Goal: Task Accomplishment & Management: Use online tool/utility

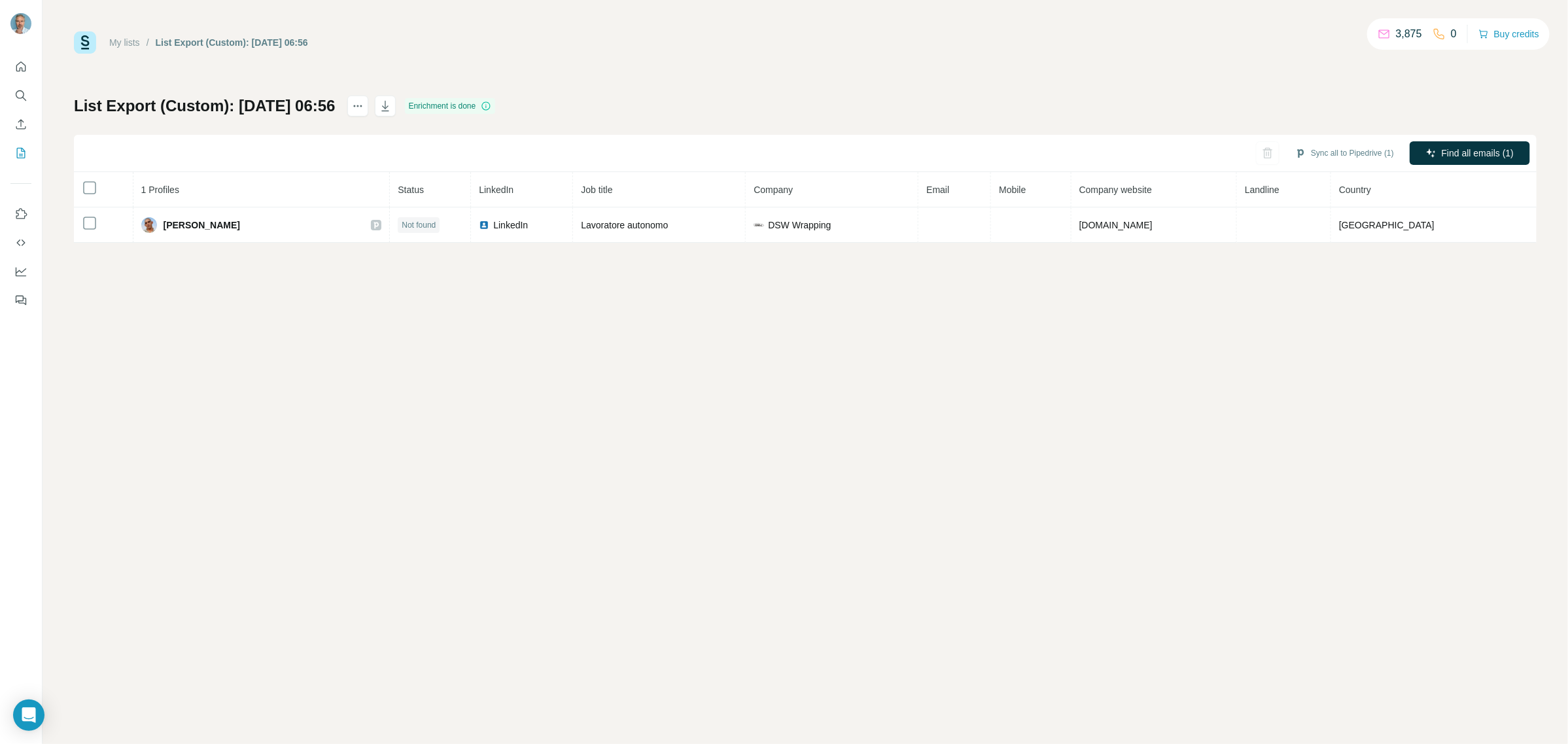
click at [412, 51] on div "My lists / List Export (Custom): 06/09/2025 06:56 3,875 0 Buy credits" at bounding box center [805, 43] width 1463 height 22
click at [117, 44] on link "My lists" at bounding box center [125, 42] width 31 height 11
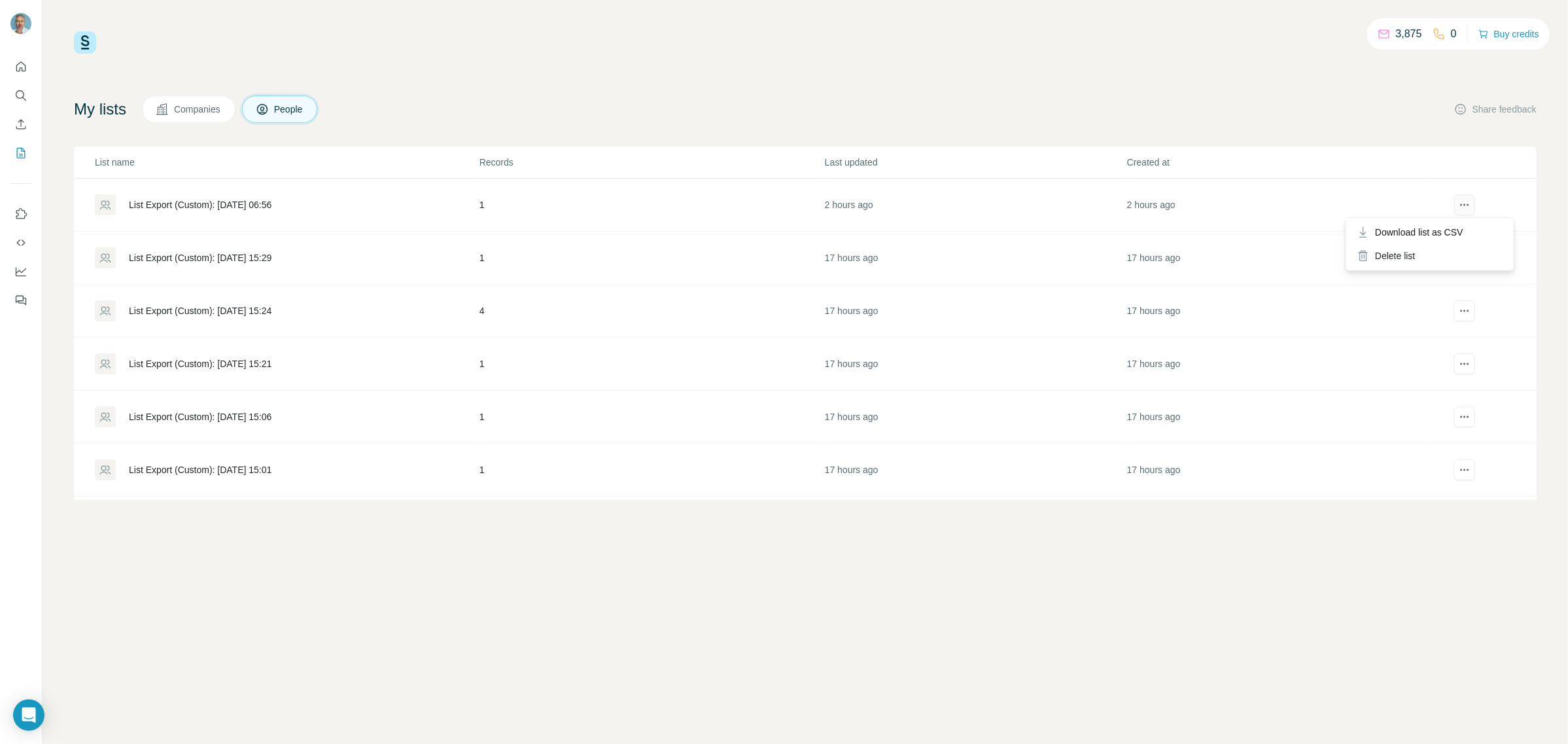
click at [1454, 207] on button "actions" at bounding box center [1465, 205] width 21 height 21
click at [1458, 201] on icon "actions" at bounding box center [1464, 204] width 13 height 13
click at [222, 204] on div "List Export (Custom): [DATE] 06:56" at bounding box center [200, 204] width 142 height 13
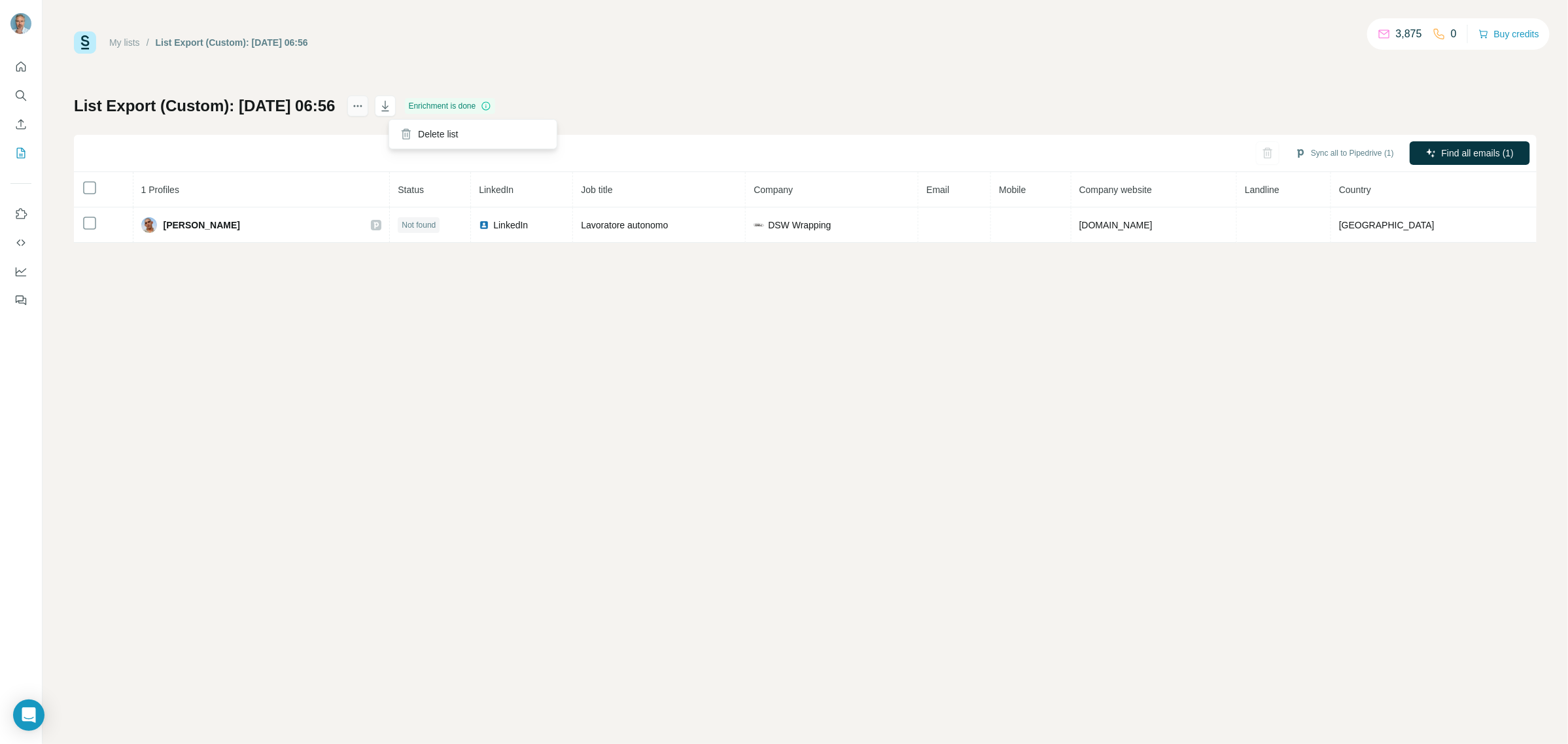
click at [364, 107] on icon "actions" at bounding box center [357, 106] width 13 height 13
click at [20, 150] on icon "My lists" at bounding box center [21, 153] width 13 height 13
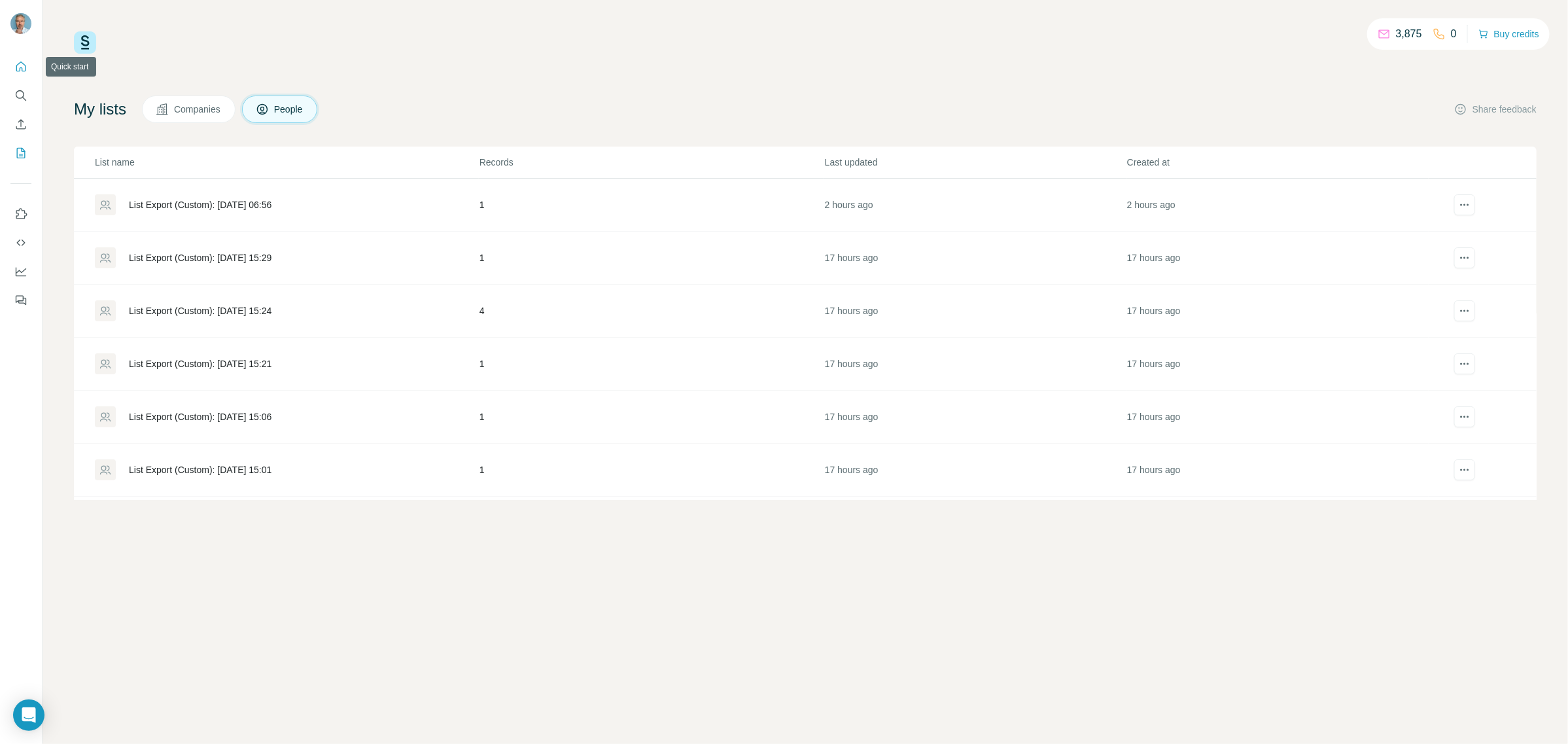
click at [24, 62] on icon "Quick start" at bounding box center [21, 67] width 13 height 13
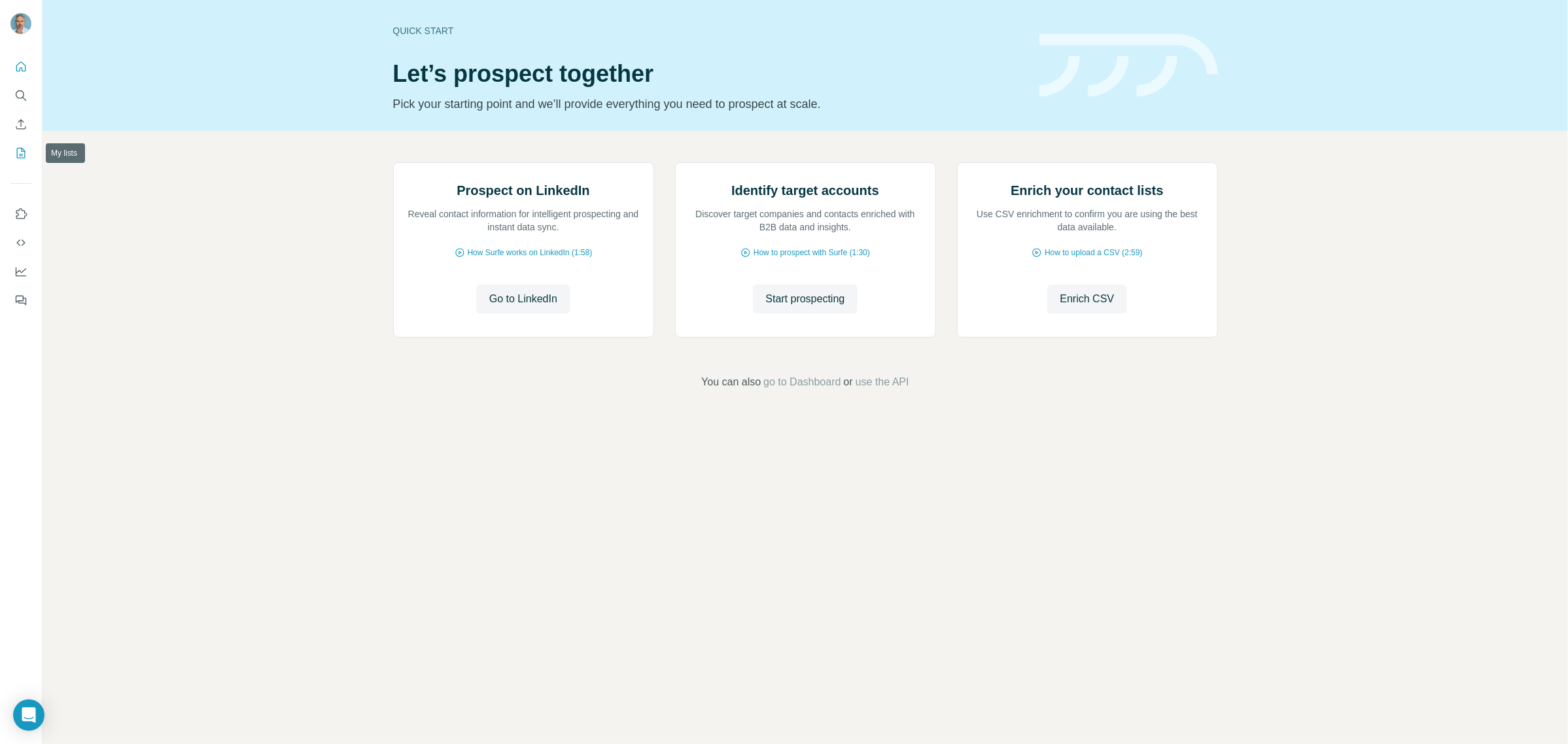
click at [17, 148] on icon "My lists" at bounding box center [21, 153] width 8 height 11
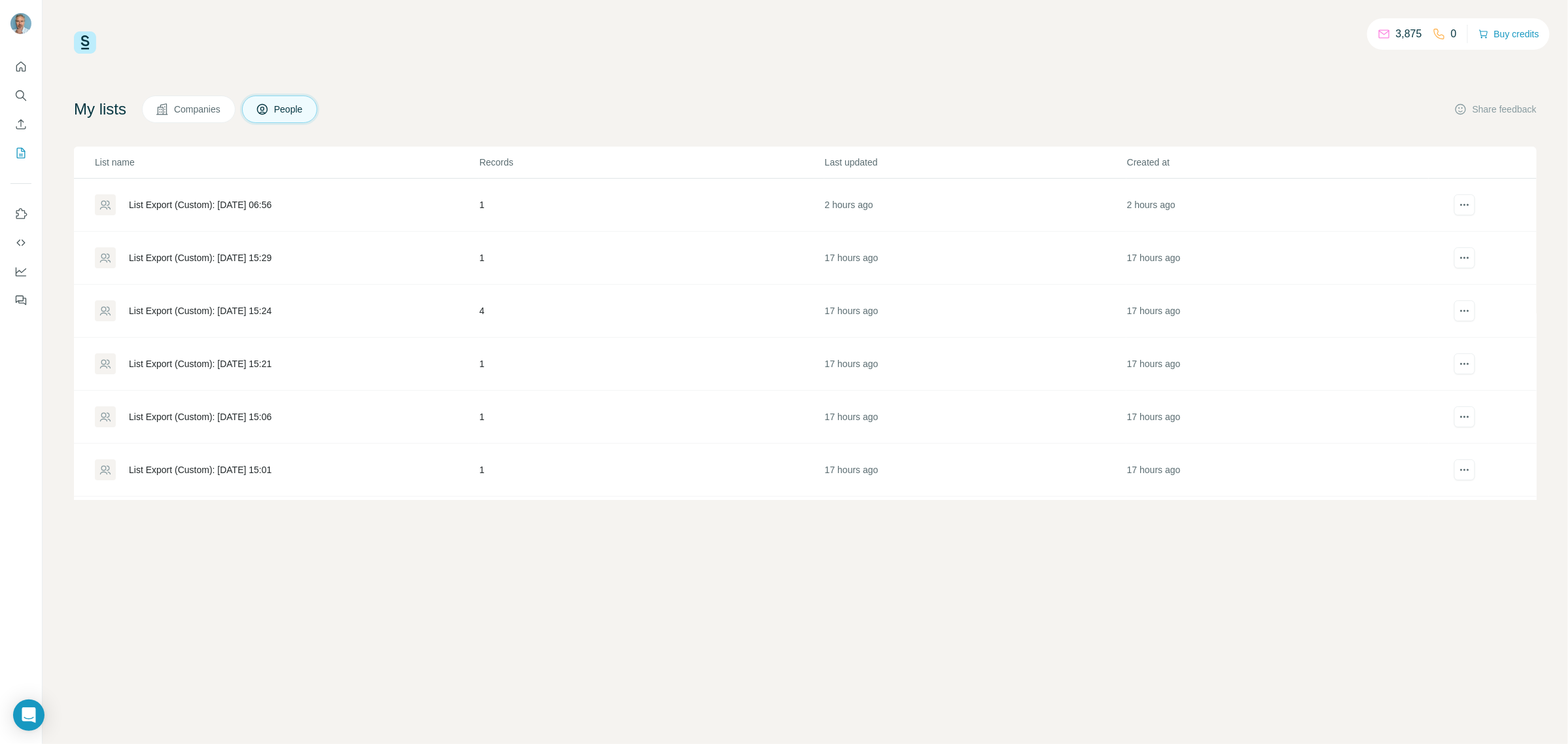
click at [207, 105] on span "Companies" at bounding box center [198, 109] width 48 height 13
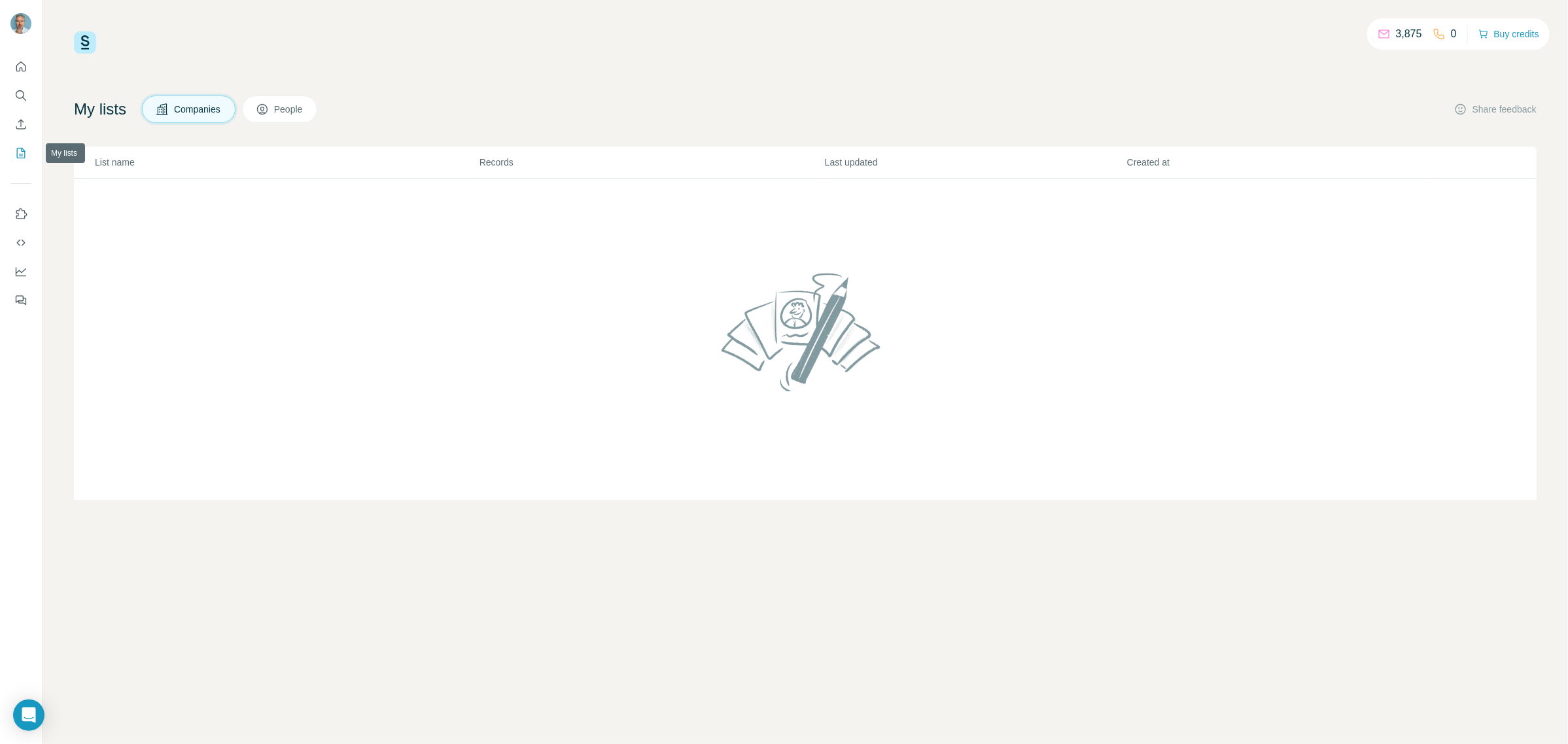
click at [20, 148] on icon "My lists" at bounding box center [21, 153] width 8 height 11
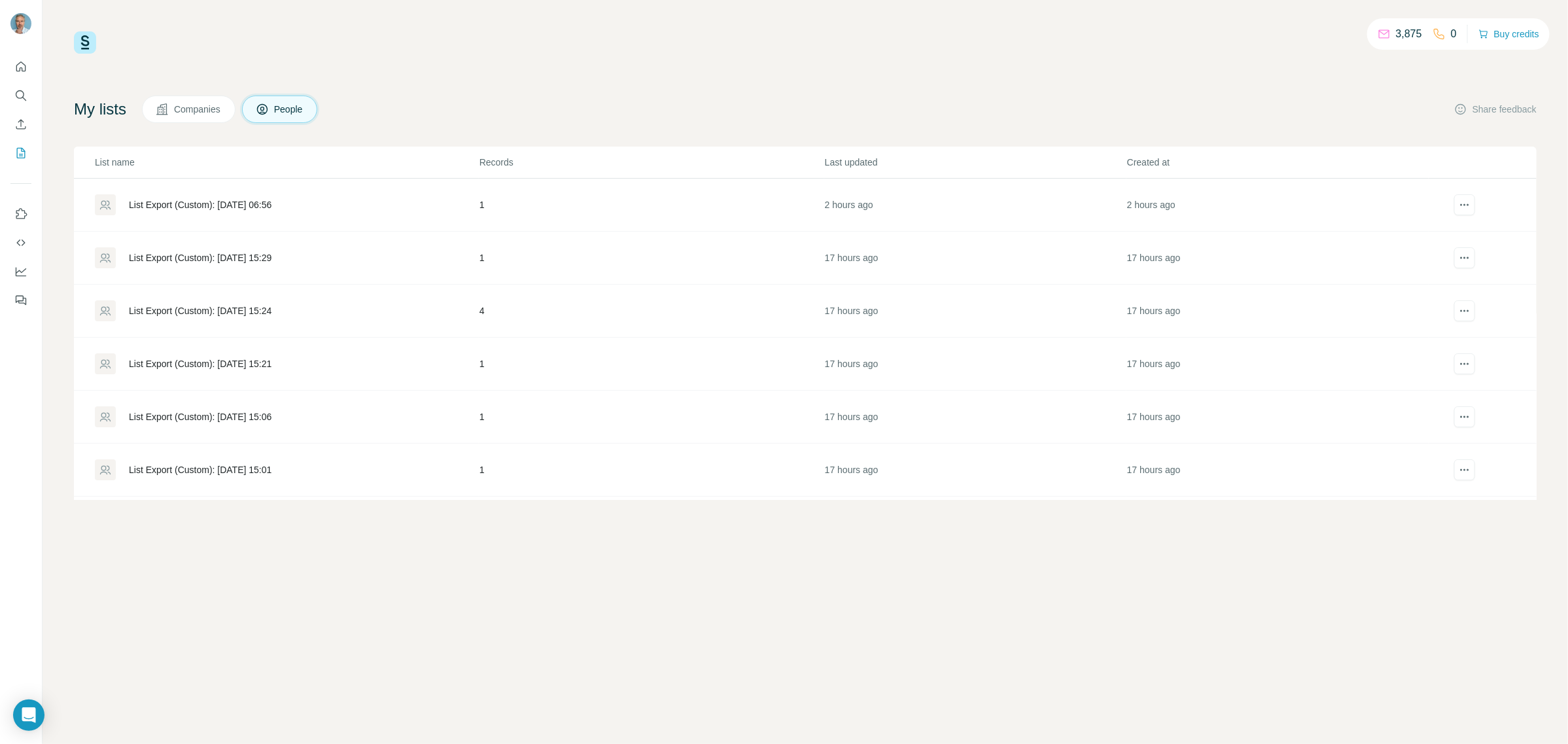
click at [33, 154] on div at bounding box center [21, 179] width 42 height 265
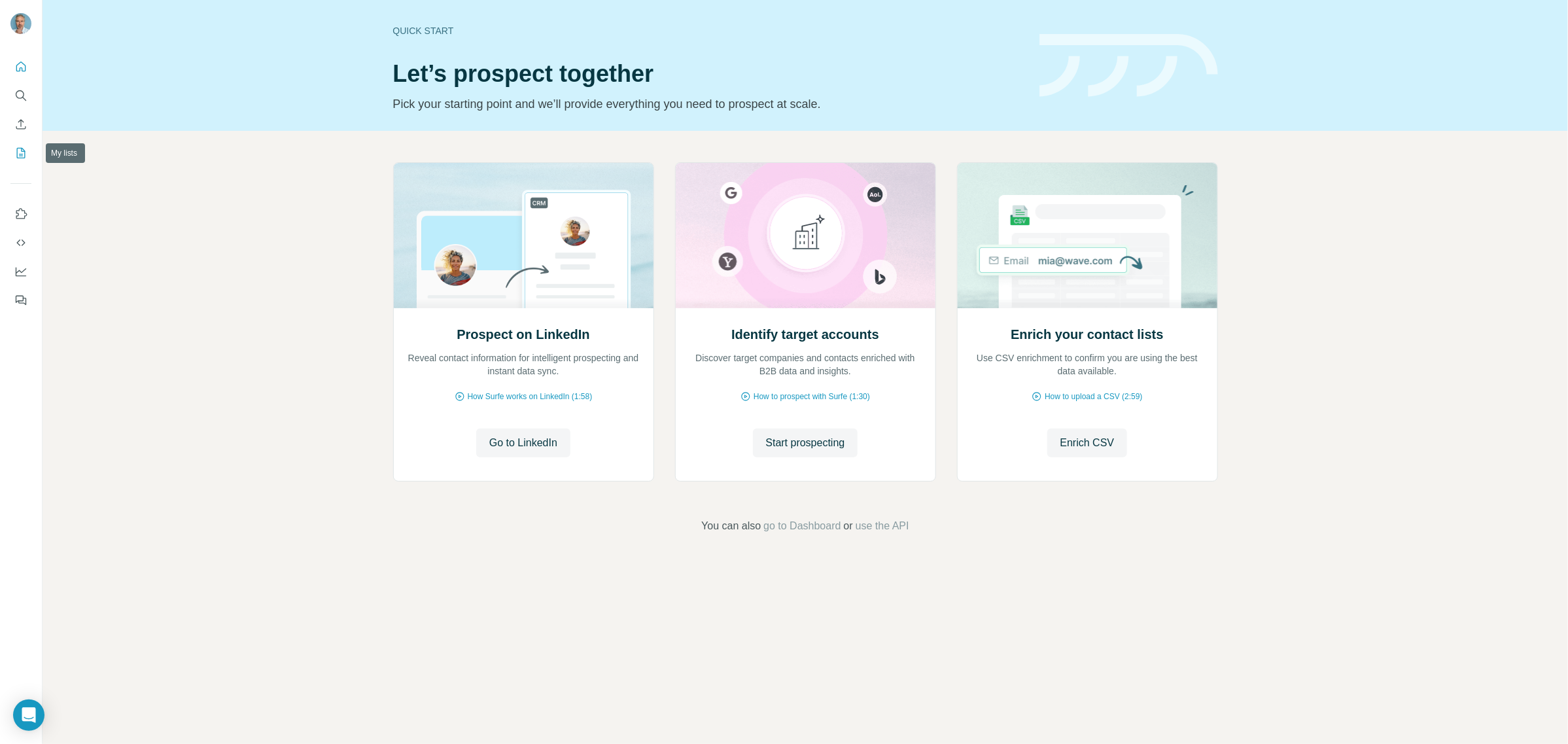
click at [20, 155] on icon "My lists" at bounding box center [22, 152] width 6 height 8
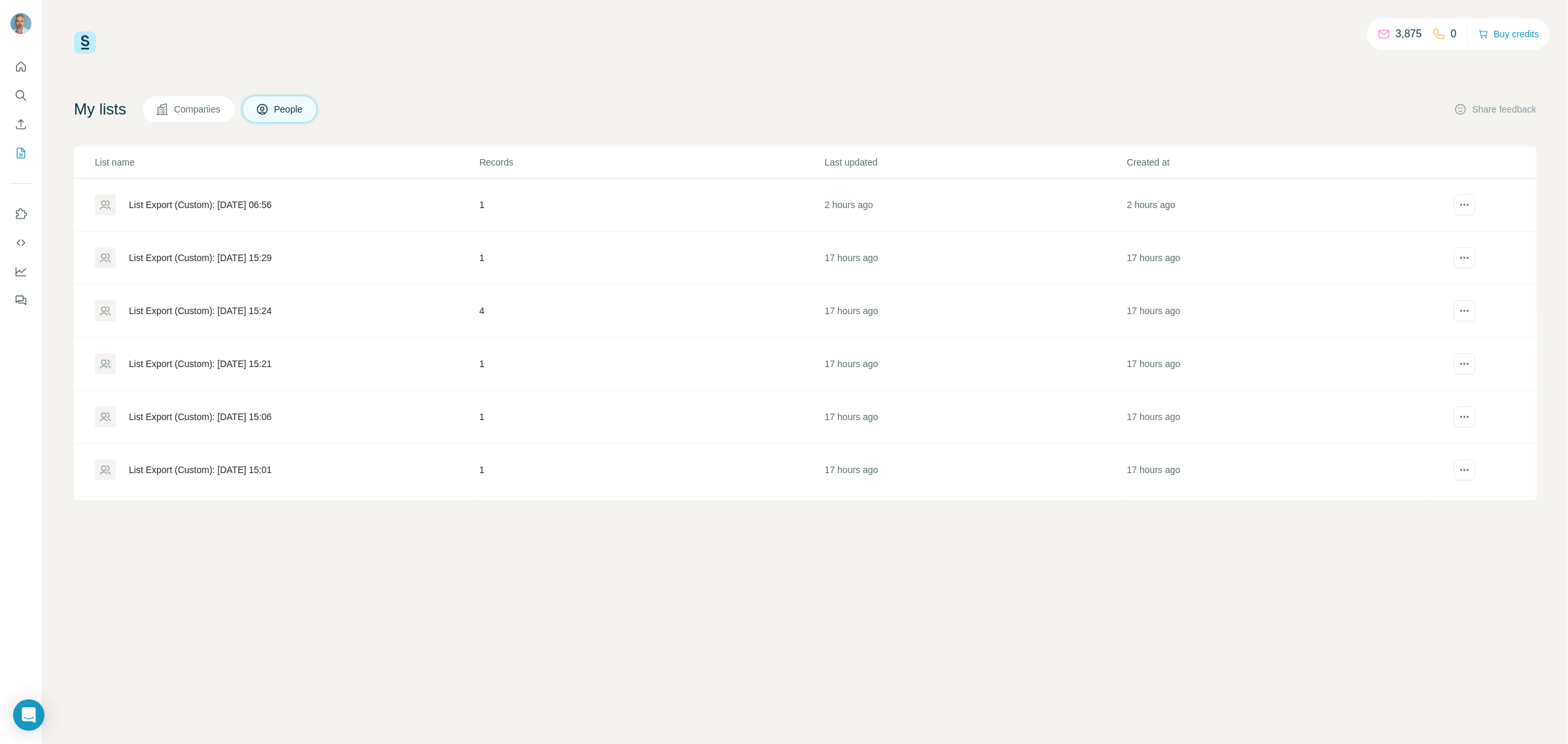
click at [159, 207] on div "List Export (Custom): [DATE] 06:56" at bounding box center [200, 204] width 142 height 13
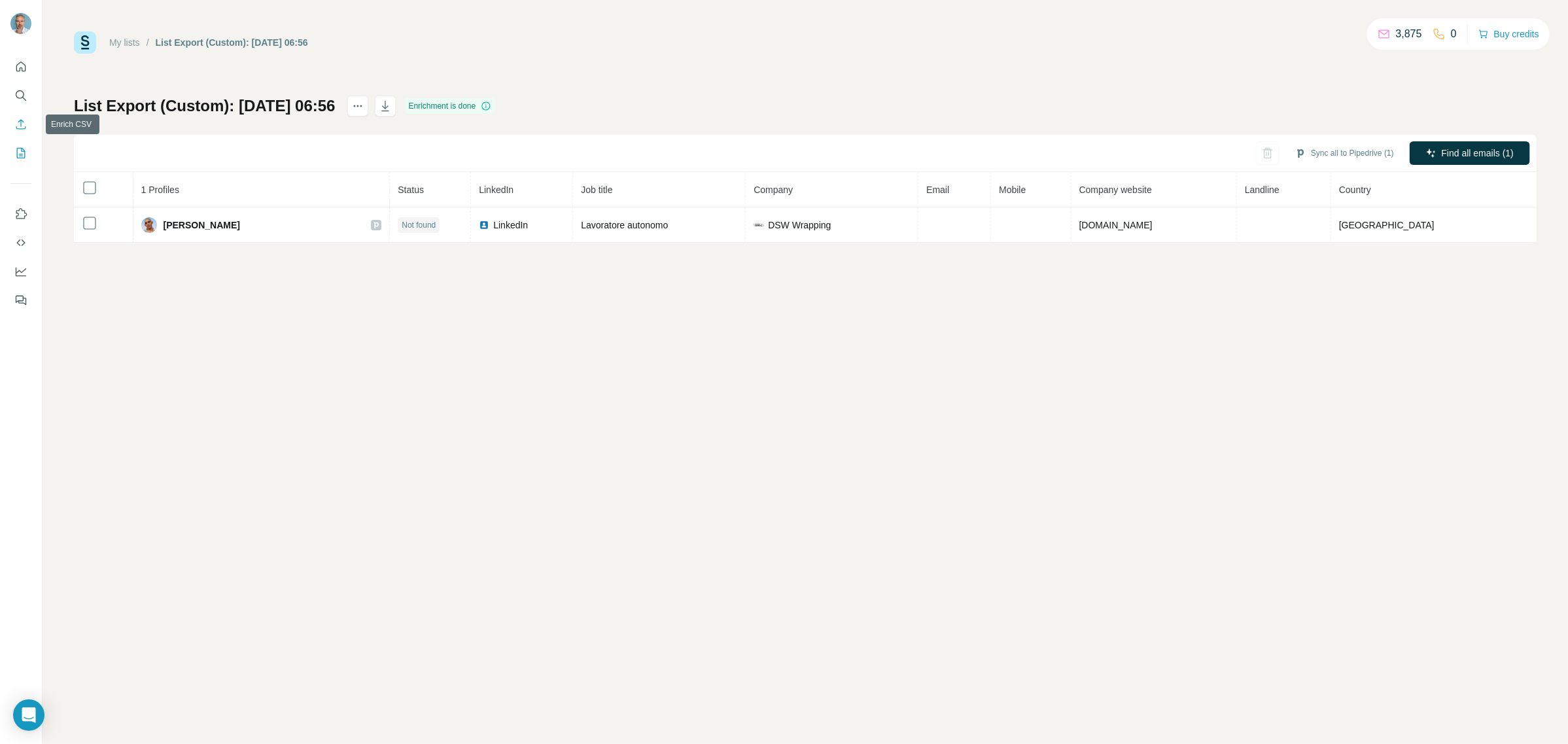
click at [23, 124] on icon "Enrich CSV" at bounding box center [21, 124] width 13 height 13
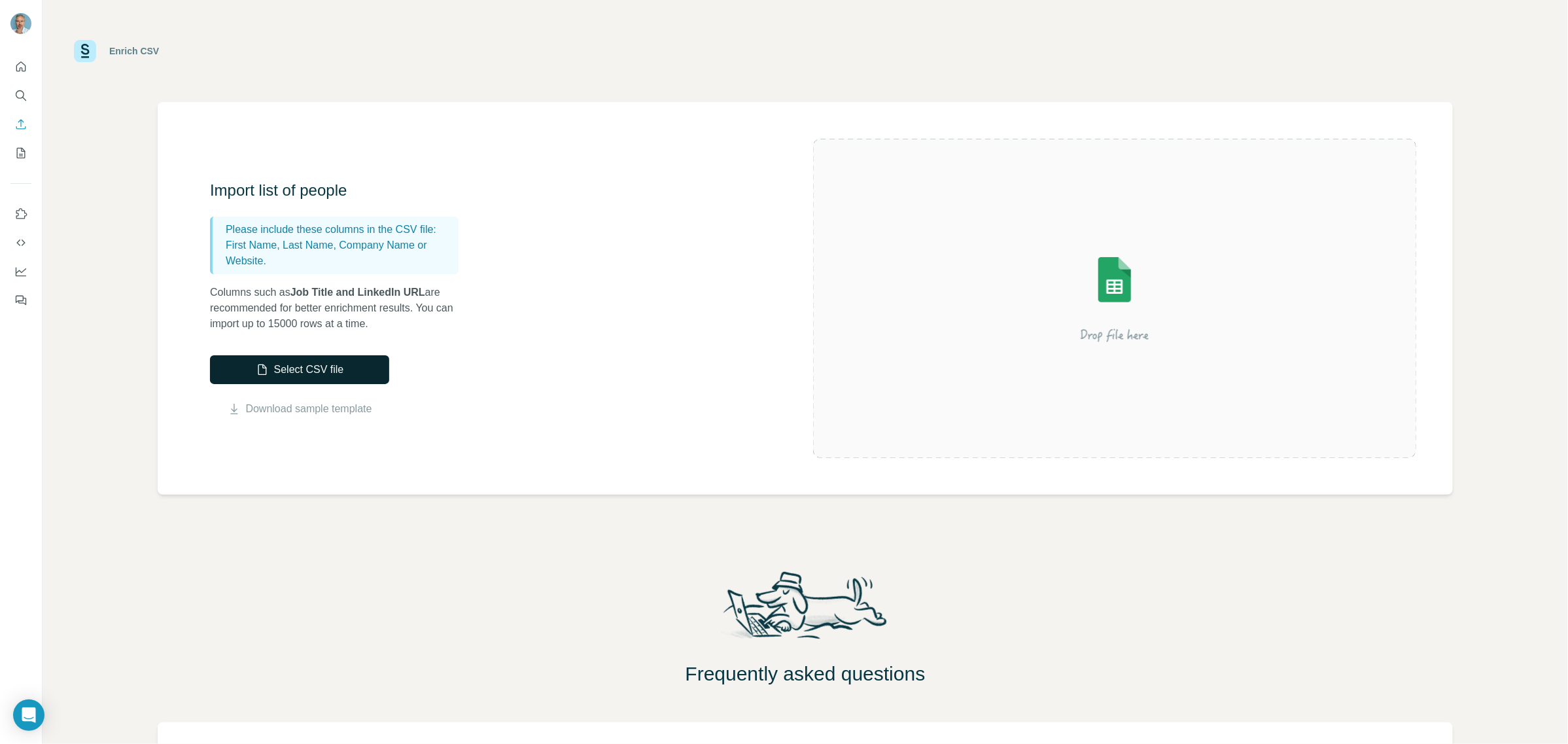
click at [312, 365] on button "Select CSV file" at bounding box center [299, 369] width 179 height 29
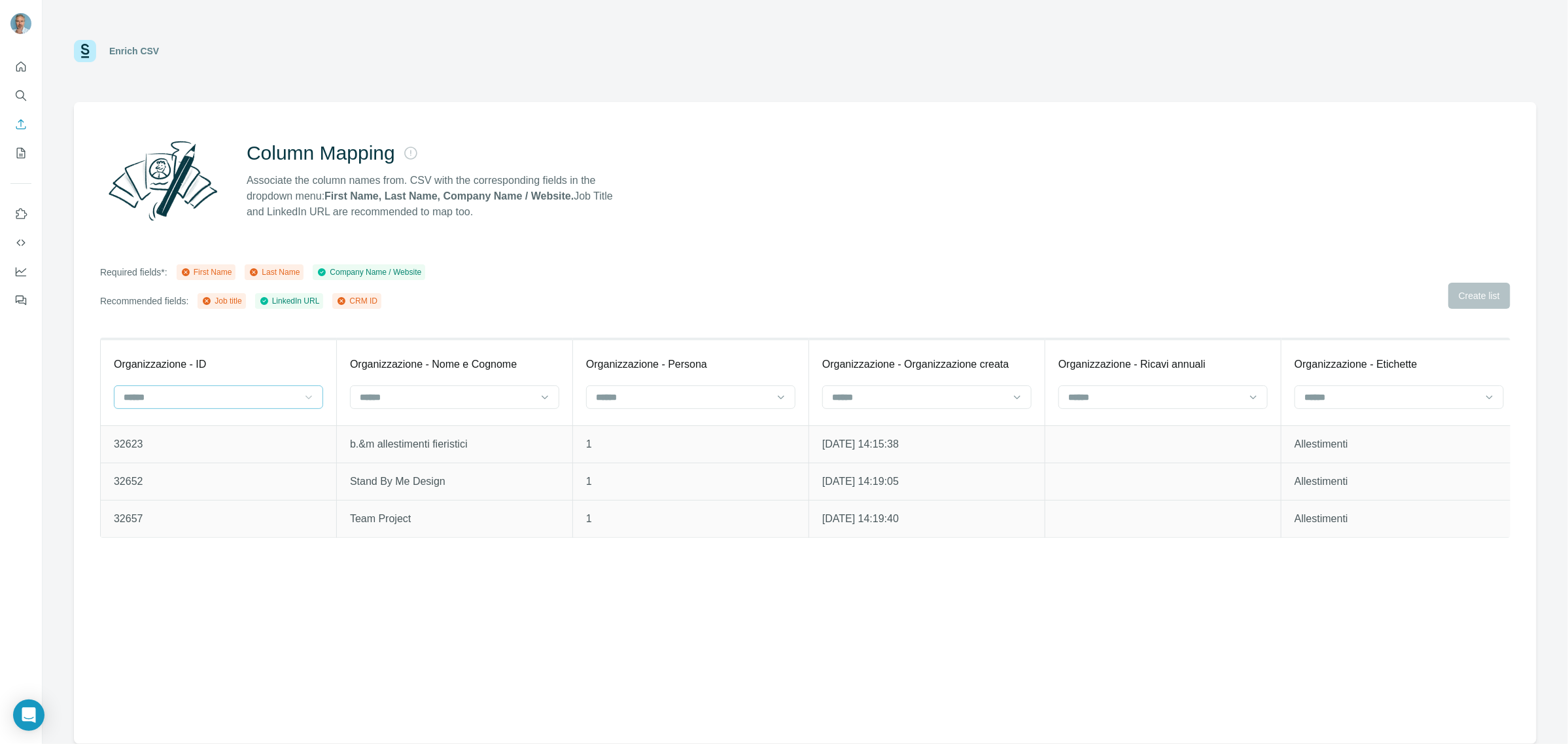
click at [305, 394] on icon at bounding box center [309, 397] width 13 height 13
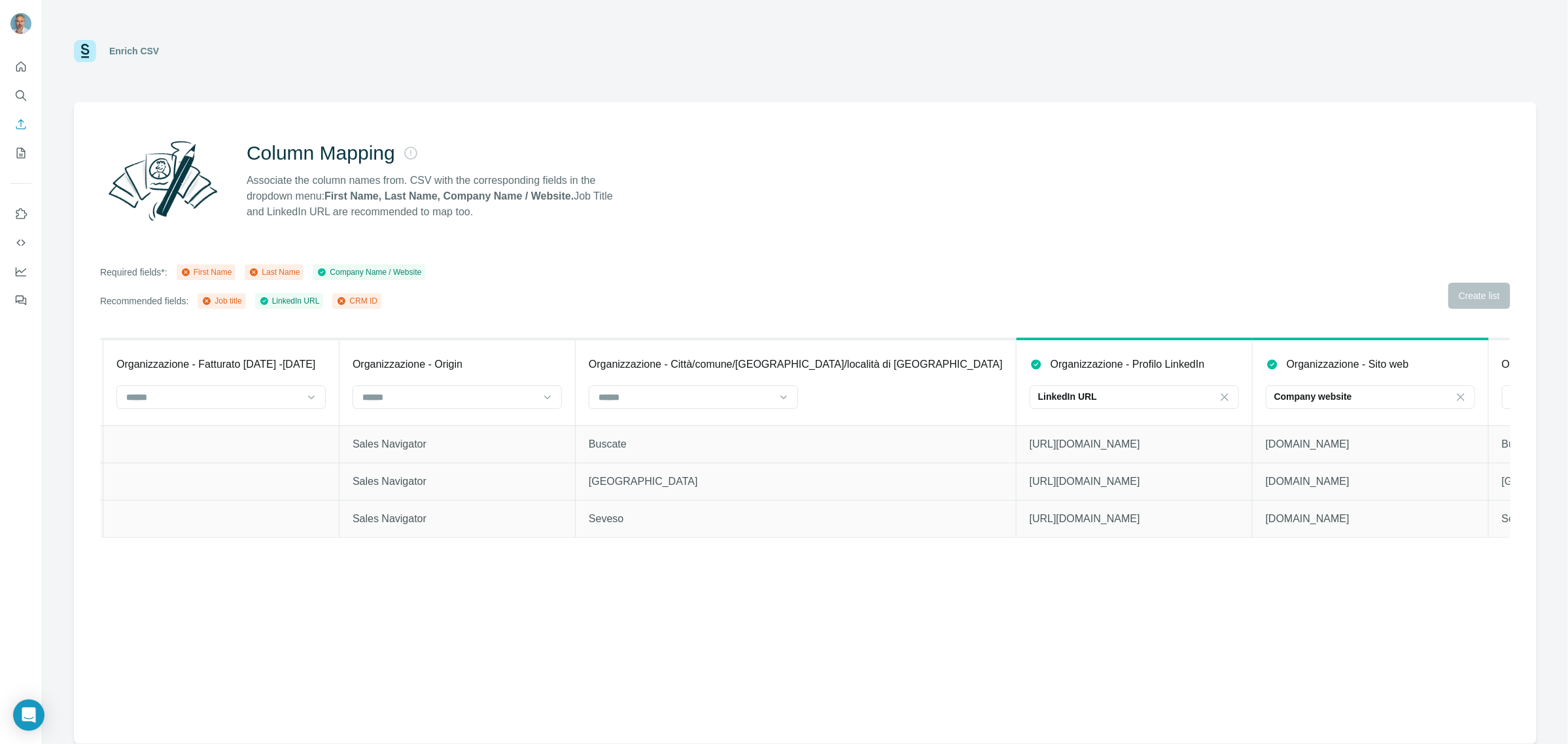
scroll to position [0, 1503]
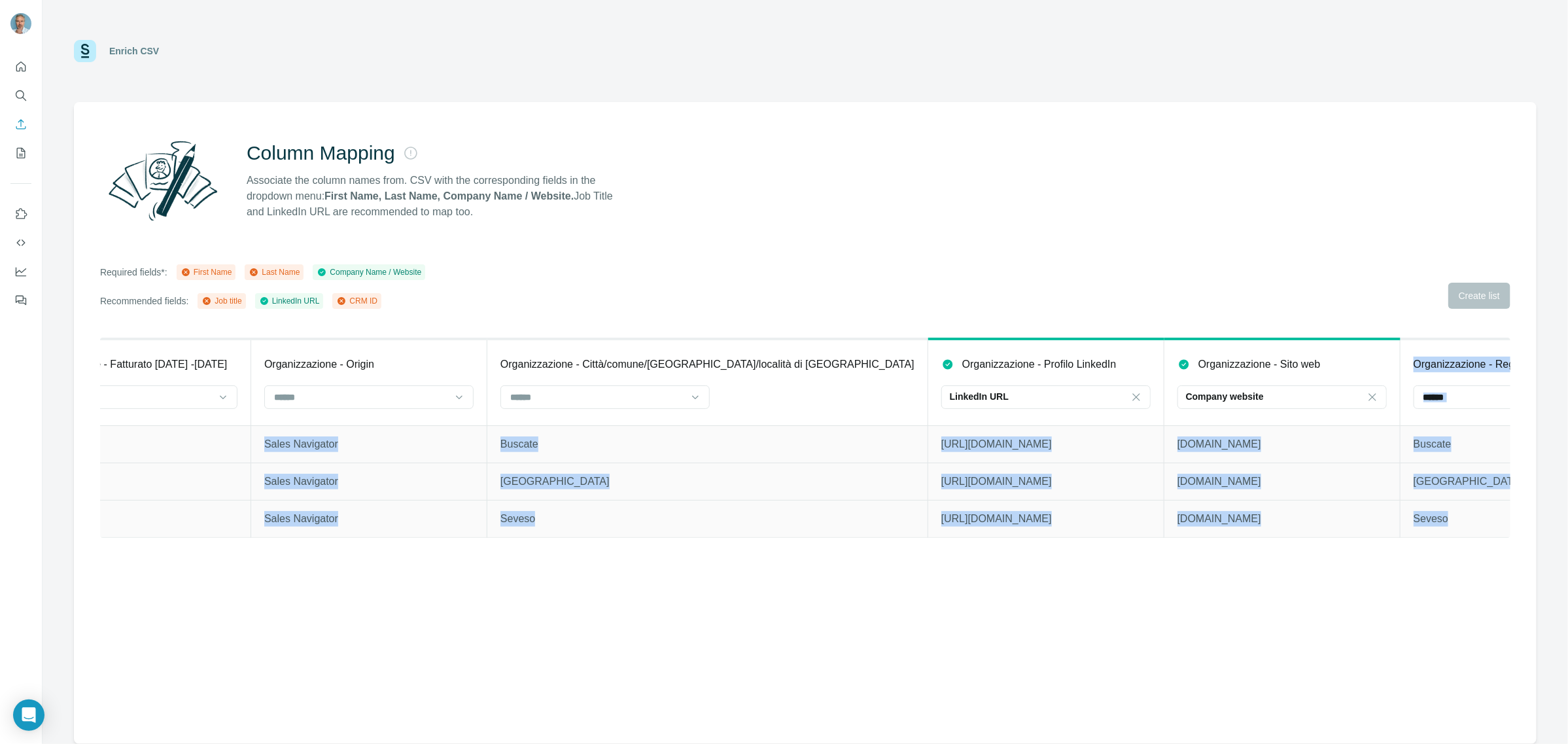
drag, startPoint x: 1256, startPoint y: 367, endPoint x: 1378, endPoint y: 502, distance: 182.0
click at [1378, 502] on table "Organizzazione - ID Organizzazione - Nome e Cognome Organizzazione - Persona Or…" at bounding box center [117, 437] width 3039 height 200
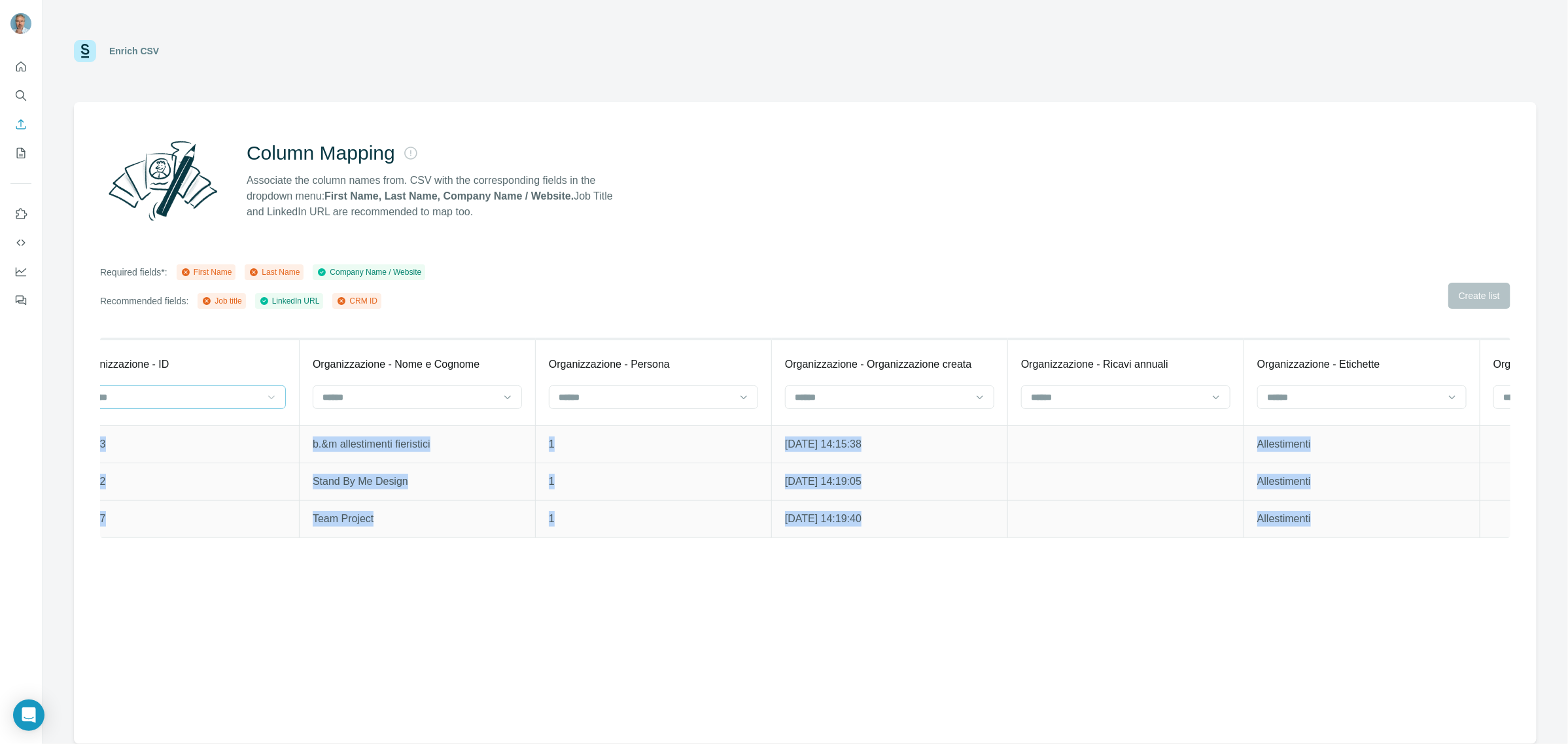
scroll to position [0, 0]
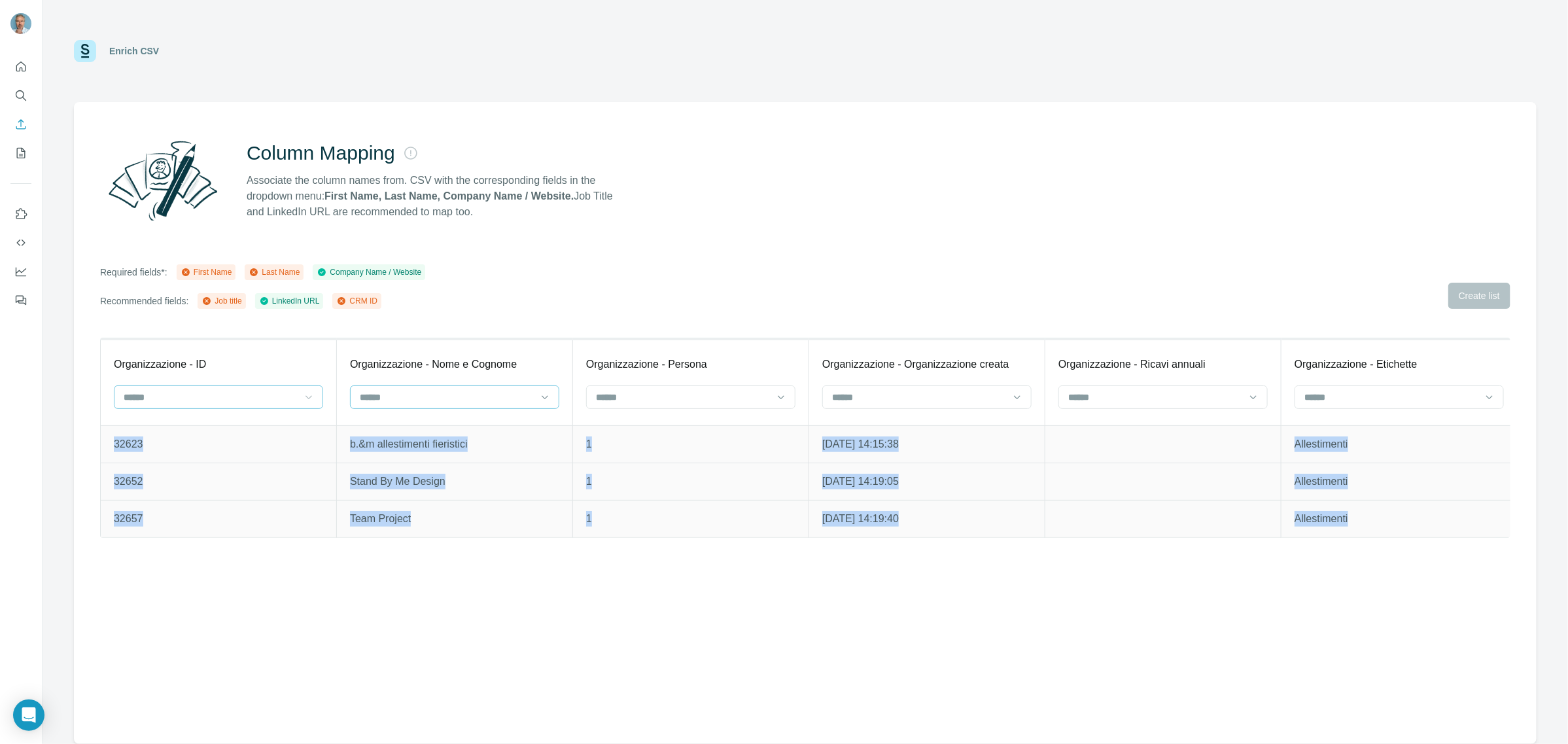
click at [450, 401] on input at bounding box center [447, 397] width 177 height 15
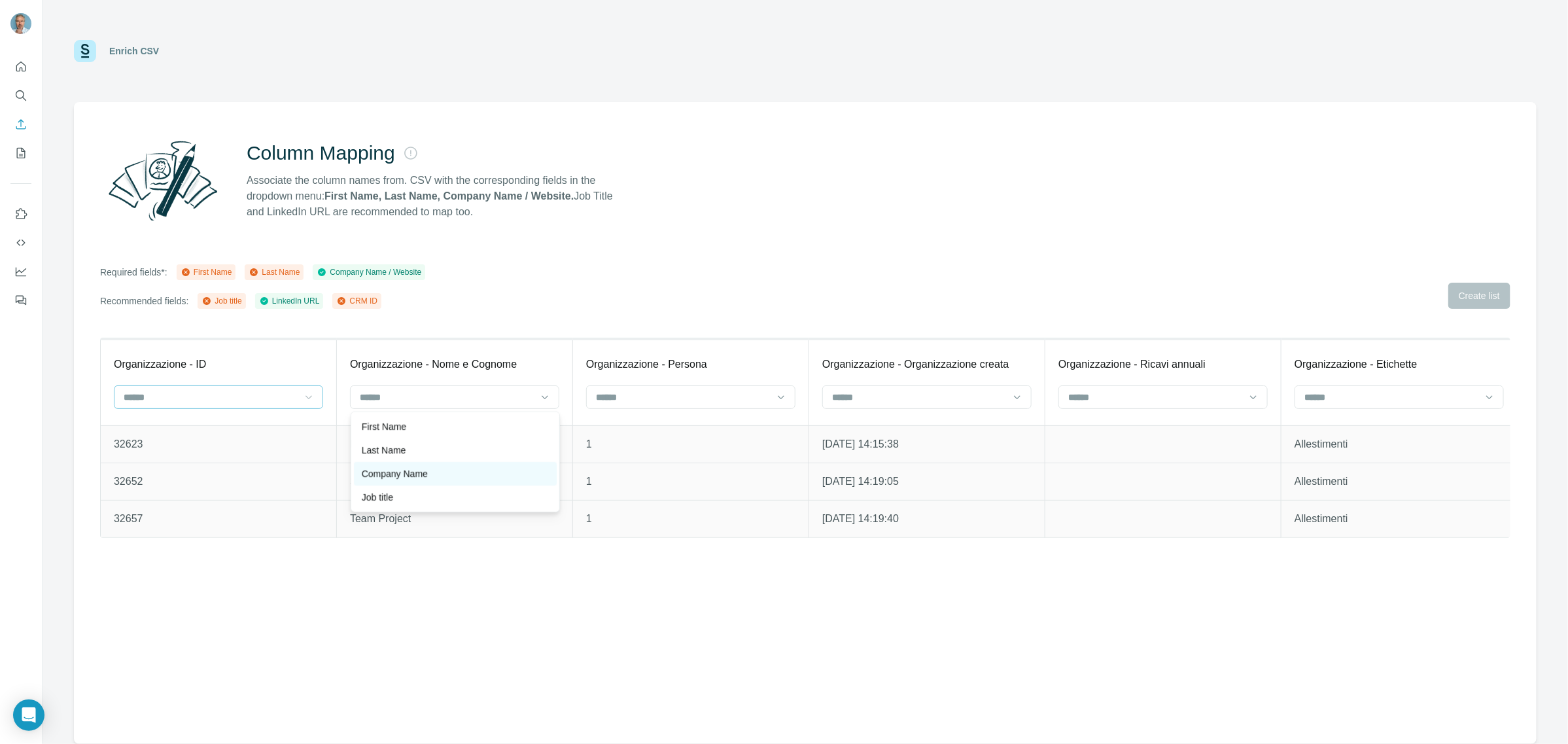
click at [450, 470] on div "Company Name" at bounding box center [455, 473] width 187 height 13
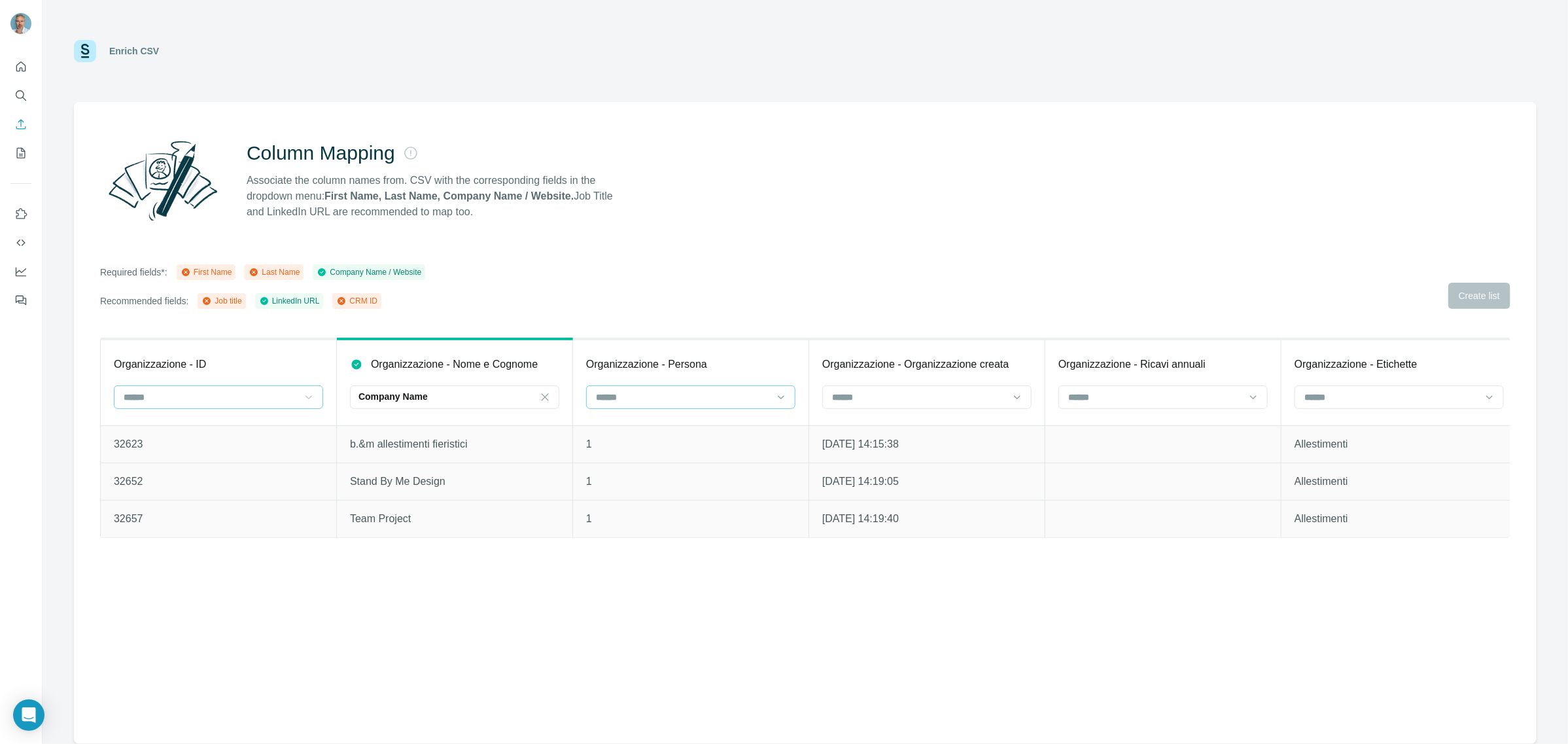
click at [695, 394] on input at bounding box center [683, 397] width 177 height 15
click at [1183, 396] on input at bounding box center [1155, 397] width 177 height 15
click at [1171, 397] on input at bounding box center [1155, 397] width 177 height 15
click at [1381, 400] on input at bounding box center [1392, 397] width 177 height 15
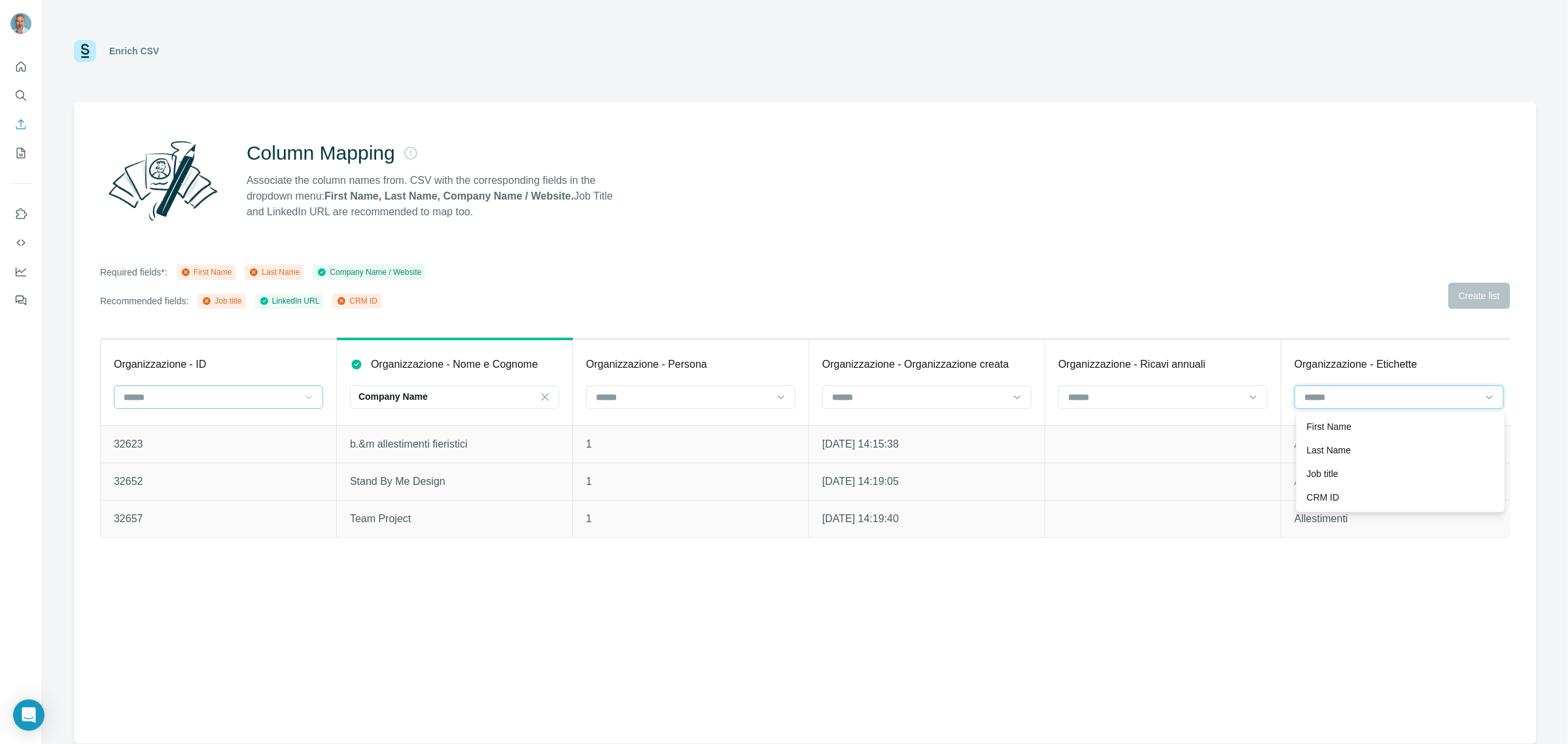
click at [1381, 400] on input at bounding box center [1392, 397] width 177 height 15
click at [164, 397] on input at bounding box center [211, 397] width 177 height 15
click at [152, 495] on p "CRM ID" at bounding box center [141, 497] width 33 height 13
click at [670, 394] on input at bounding box center [683, 397] width 177 height 15
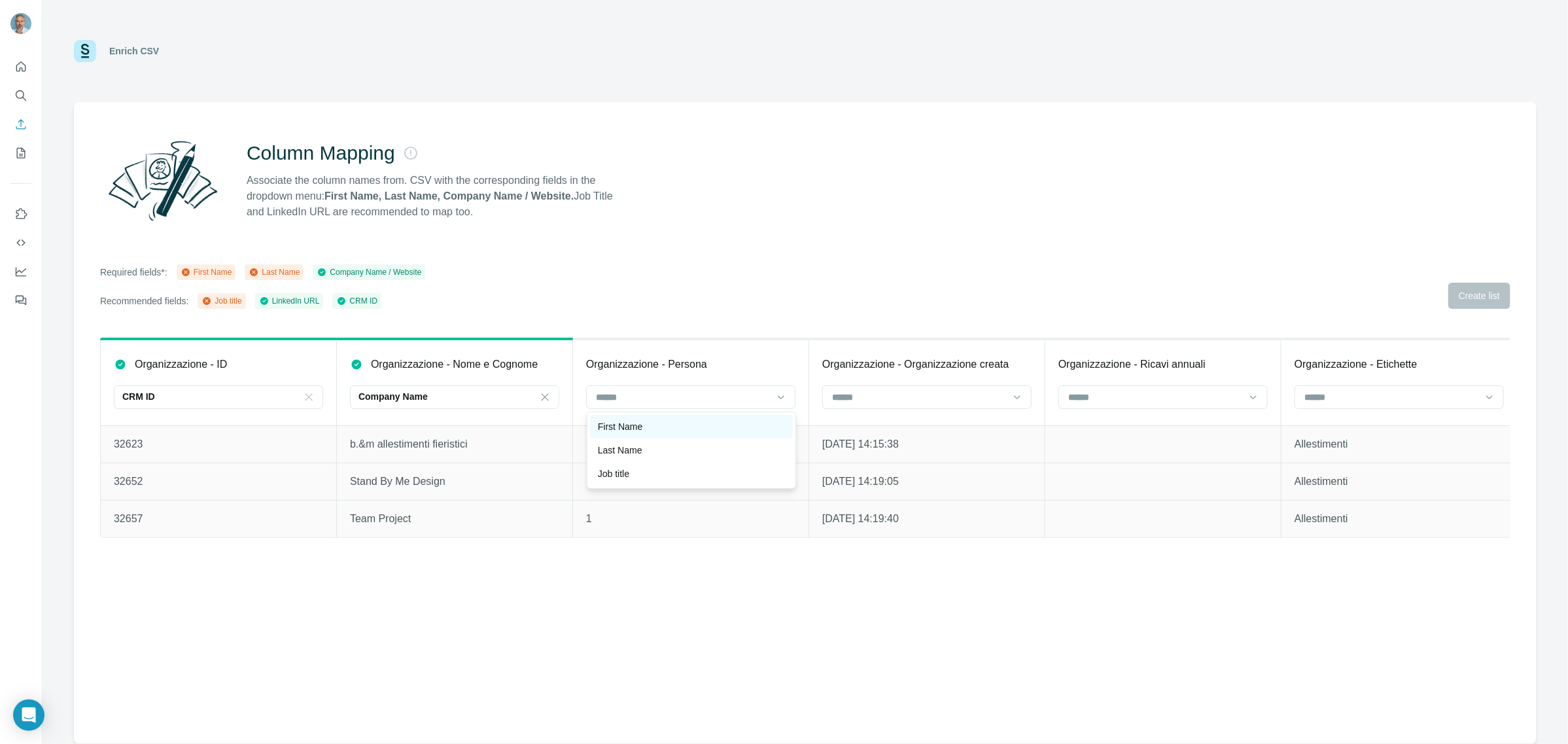
click at [623, 420] on p "First Name" at bounding box center [620, 426] width 44 height 13
click at [904, 400] on input at bounding box center [919, 397] width 177 height 15
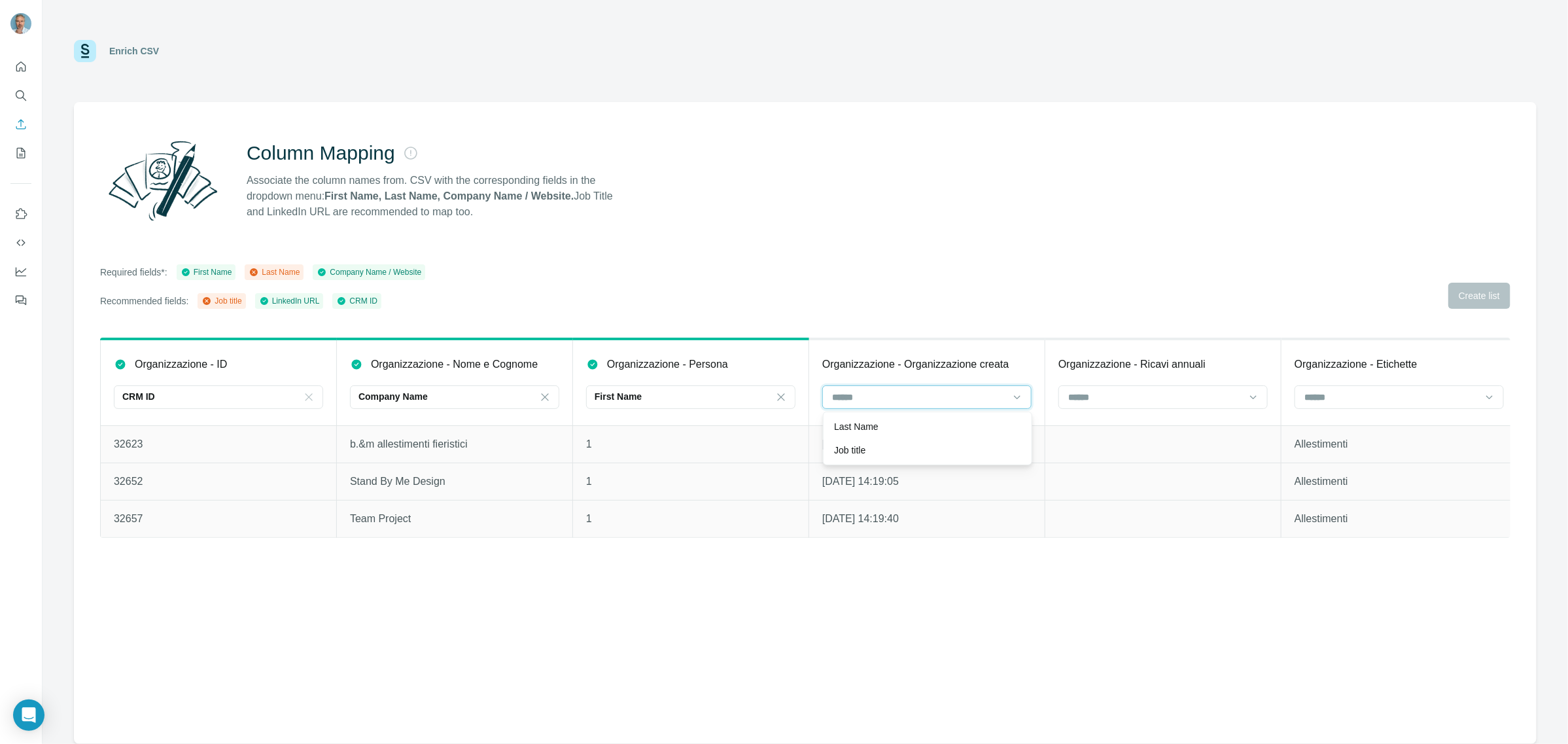
click at [904, 400] on input at bounding box center [919, 397] width 177 height 15
click at [1162, 394] on input at bounding box center [1155, 397] width 177 height 15
click at [1378, 388] on div at bounding box center [1392, 397] width 177 height 22
click at [1379, 390] on input at bounding box center [1392, 397] width 177 height 15
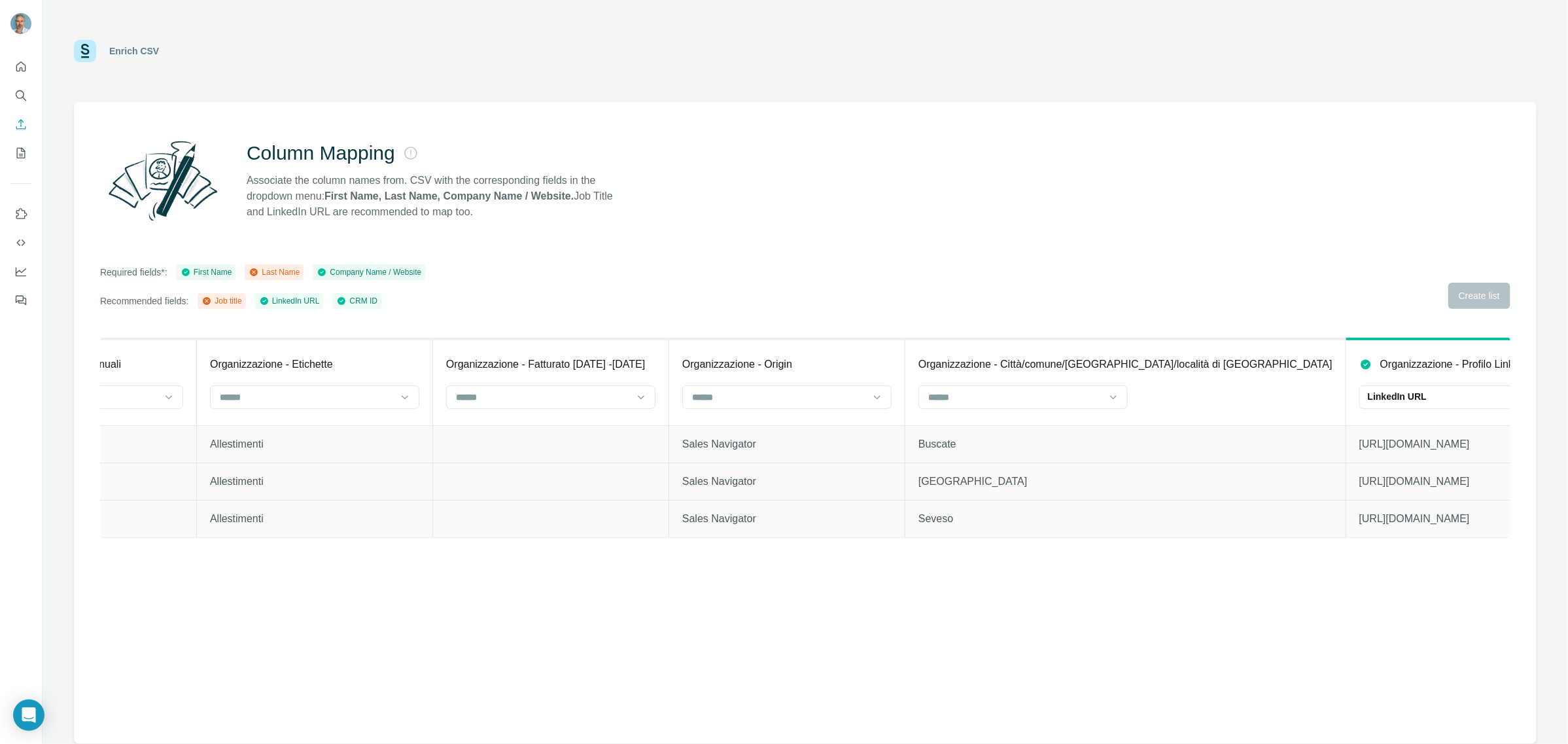
scroll to position [0, 1106]
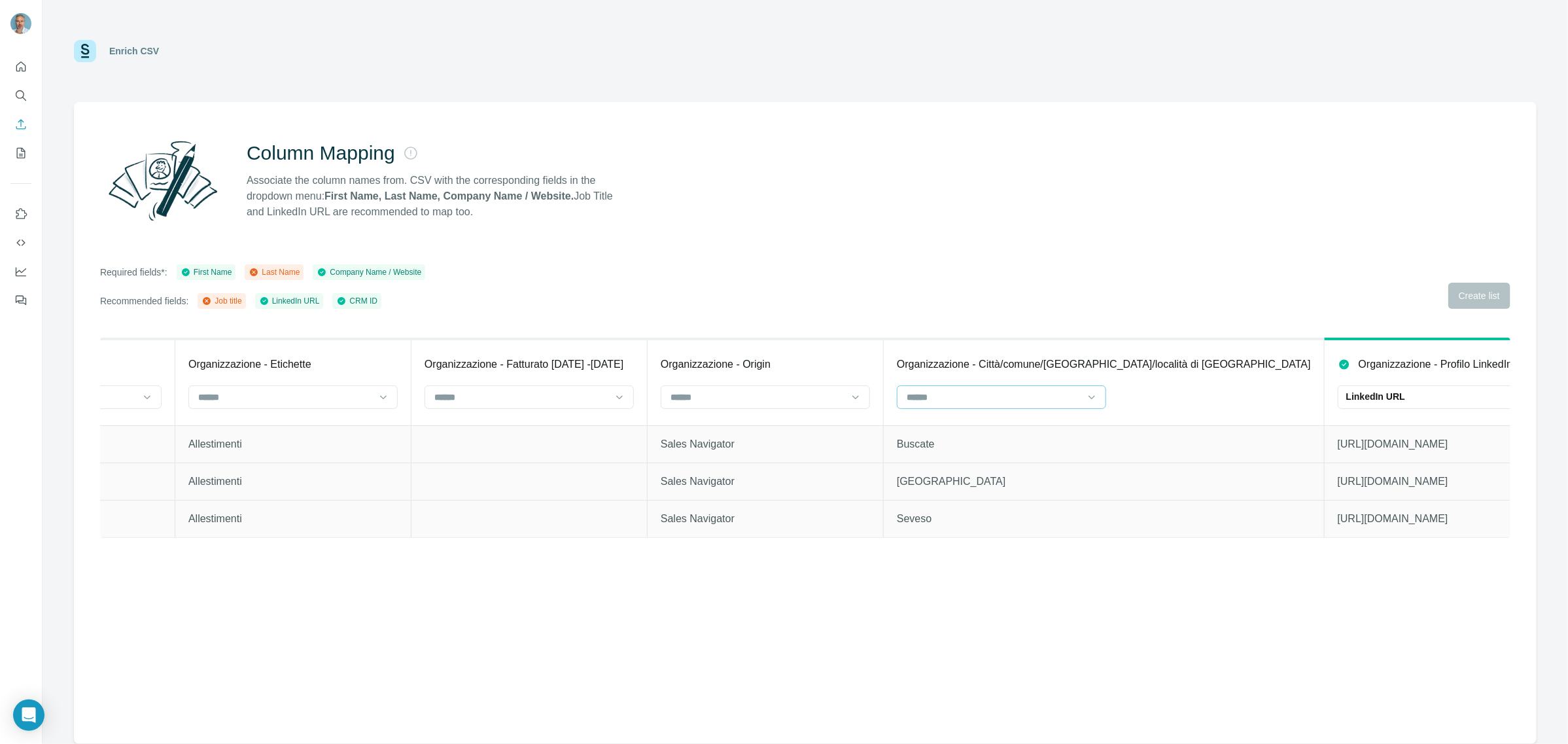
click at [1084, 394] on div at bounding box center [1002, 397] width 209 height 24
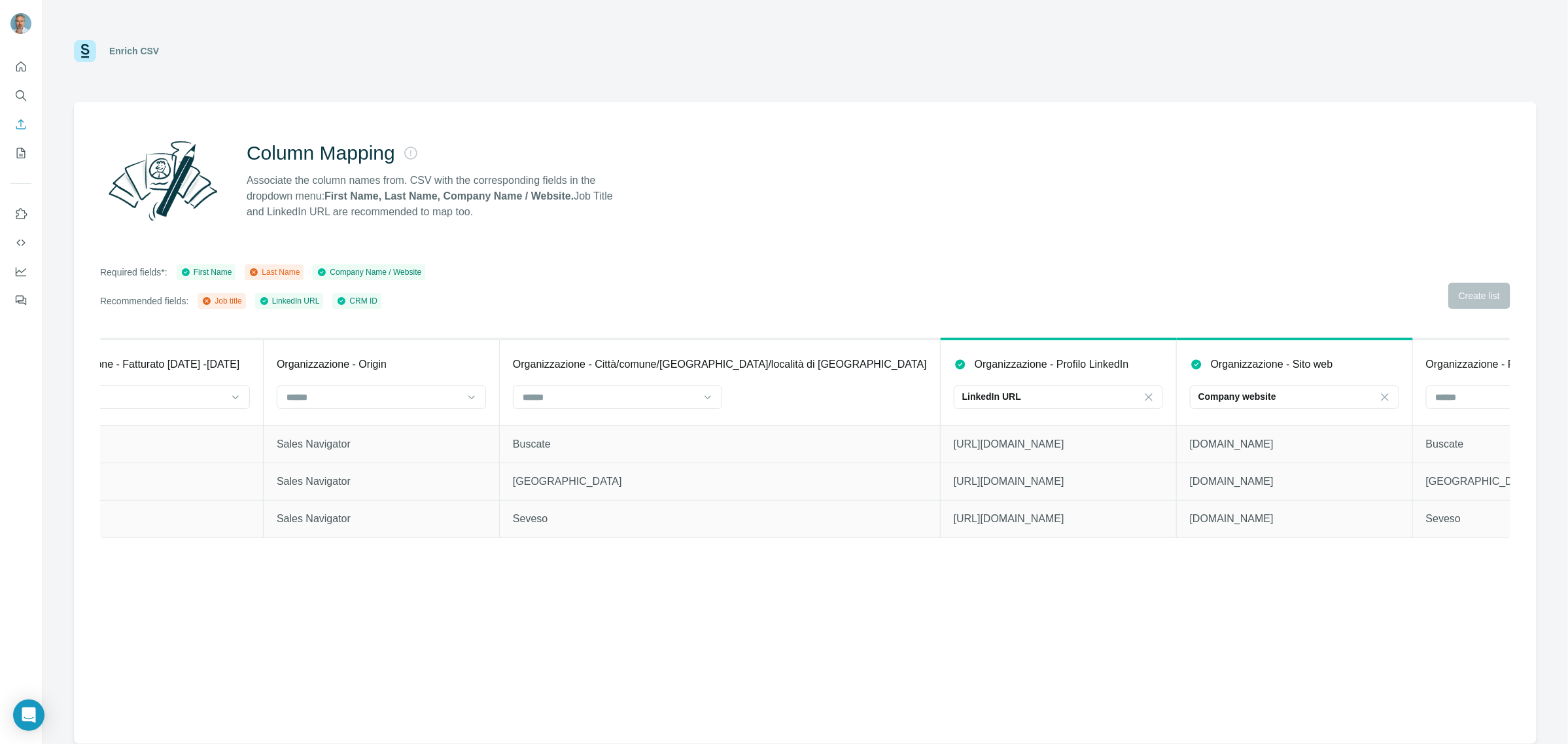
scroll to position [0, 1503]
click at [1433, 396] on input at bounding box center [1510, 397] width 177 height 15
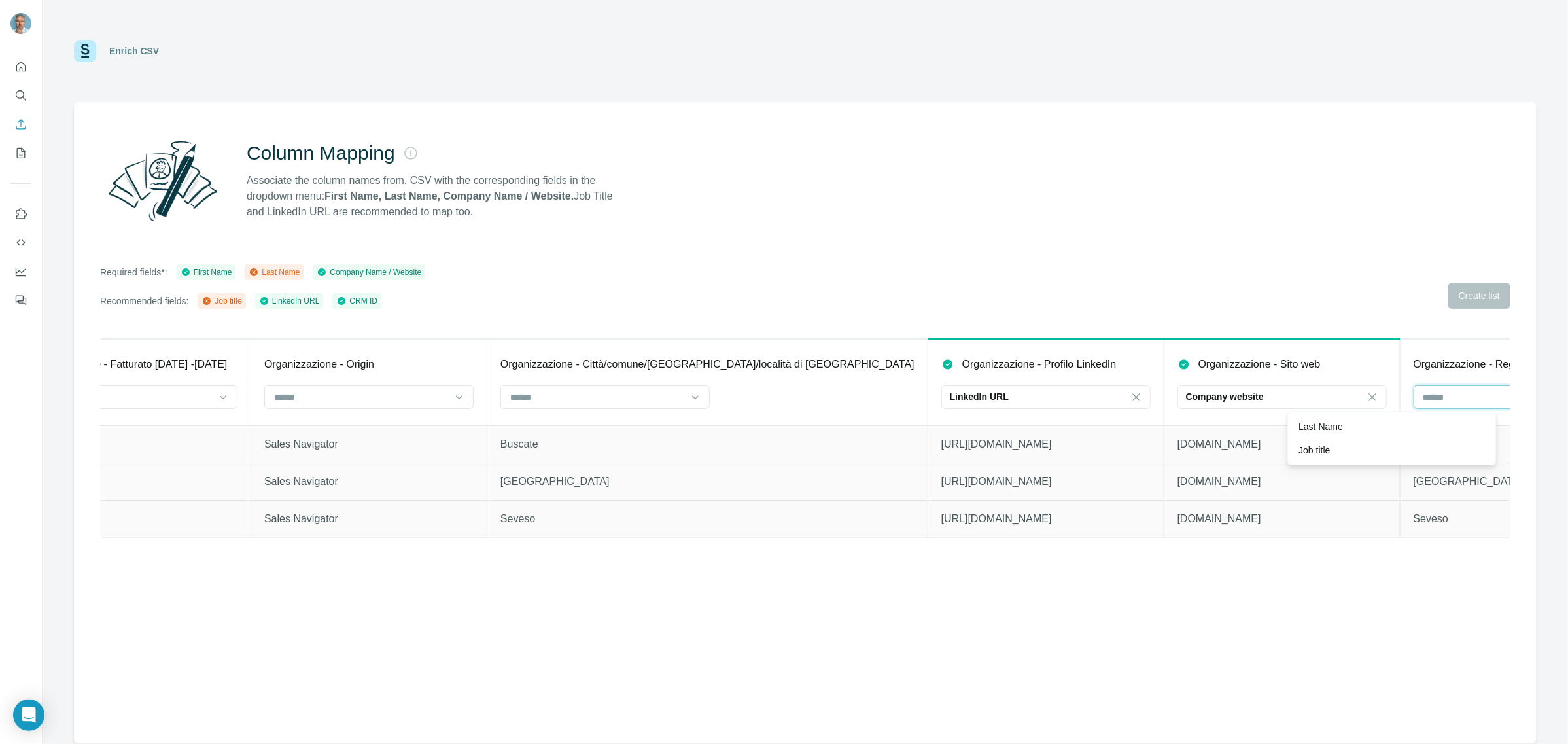
click at [1433, 396] on input at bounding box center [1510, 397] width 177 height 15
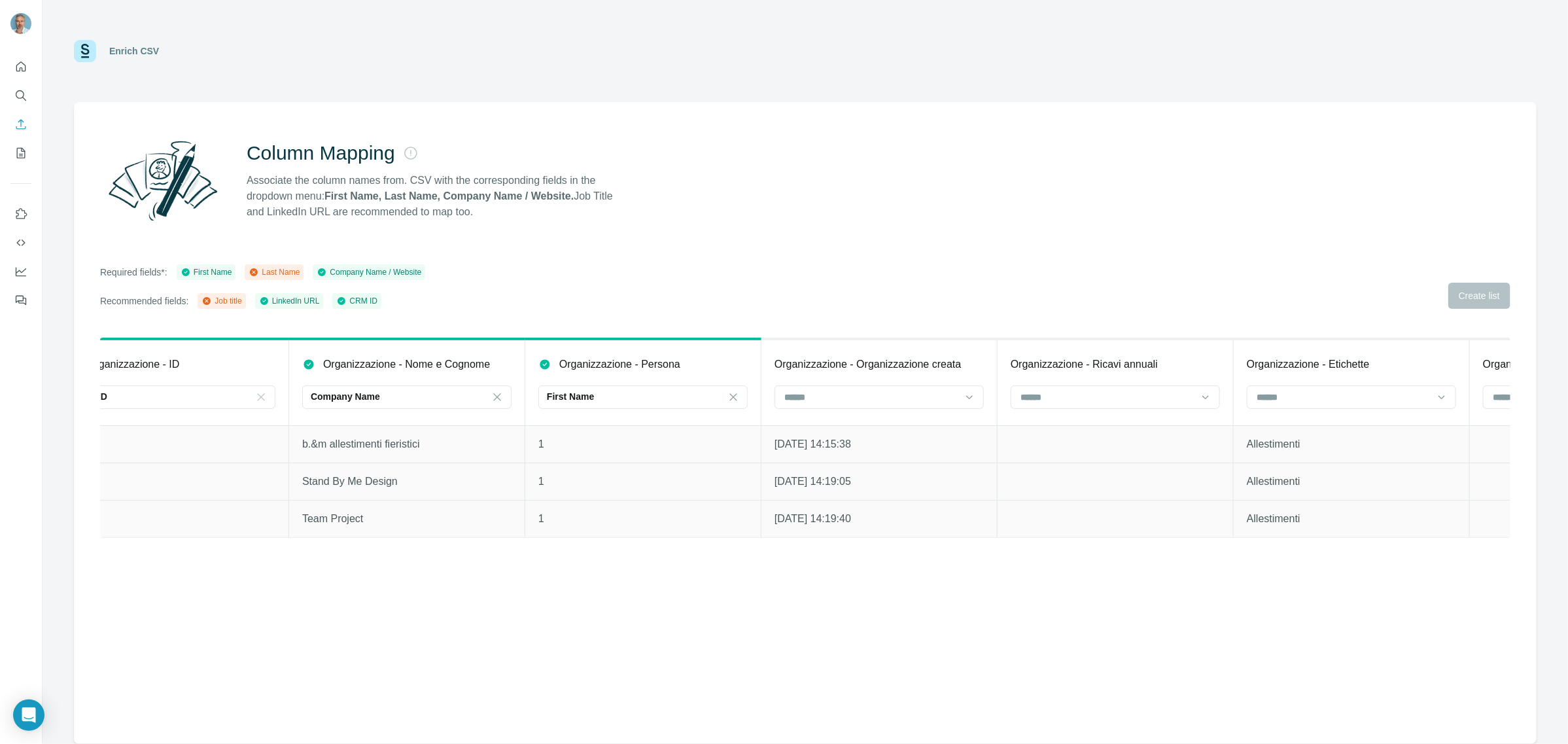
scroll to position [0, 0]
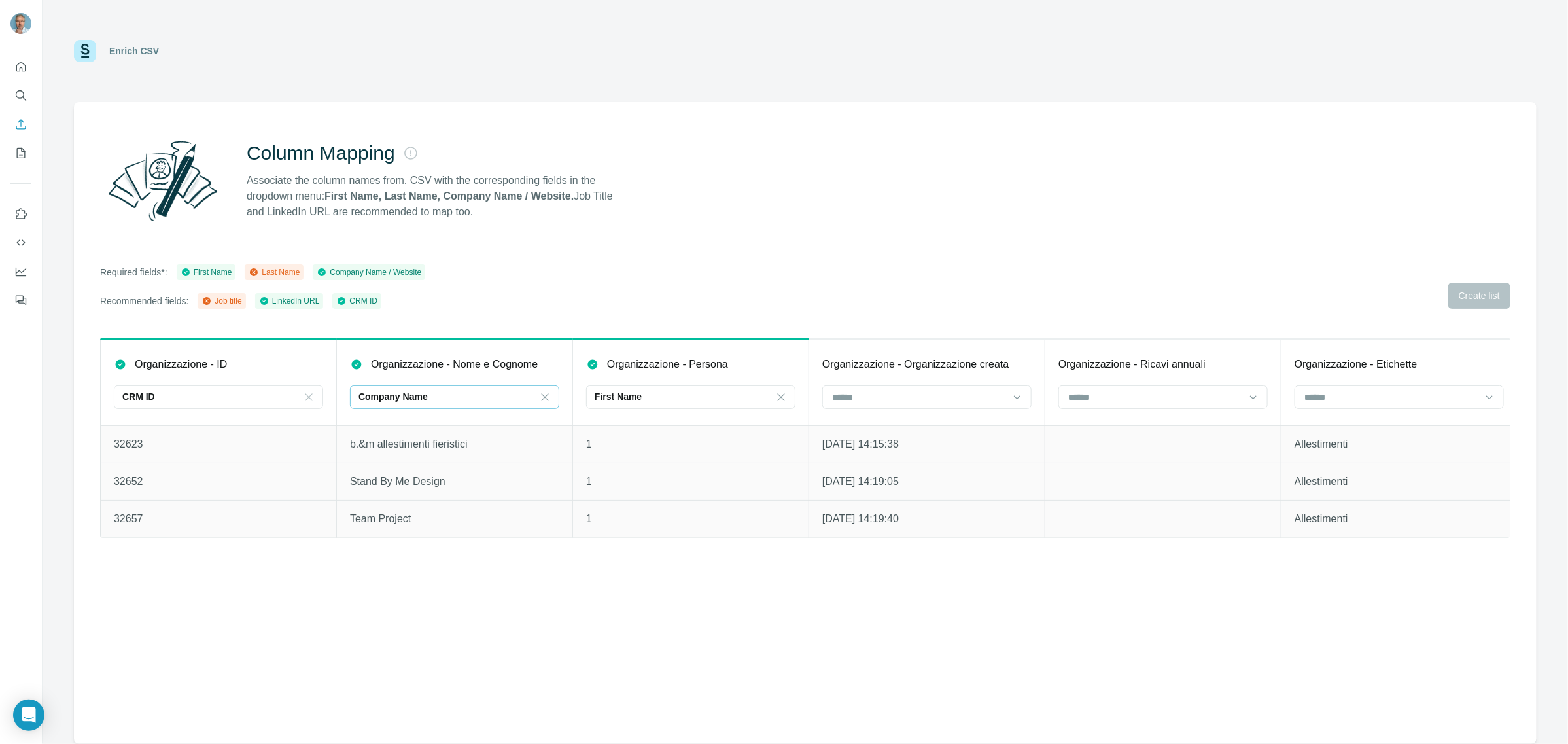
click at [410, 396] on p "Company Name" at bounding box center [393, 396] width 69 height 13
click at [410, 396] on input at bounding box center [447, 397] width 177 height 15
click at [649, 393] on div "First Name" at bounding box center [683, 396] width 177 height 13
click at [649, 393] on input at bounding box center [683, 397] width 177 height 15
click at [649, 393] on div "First Name" at bounding box center [683, 396] width 177 height 13
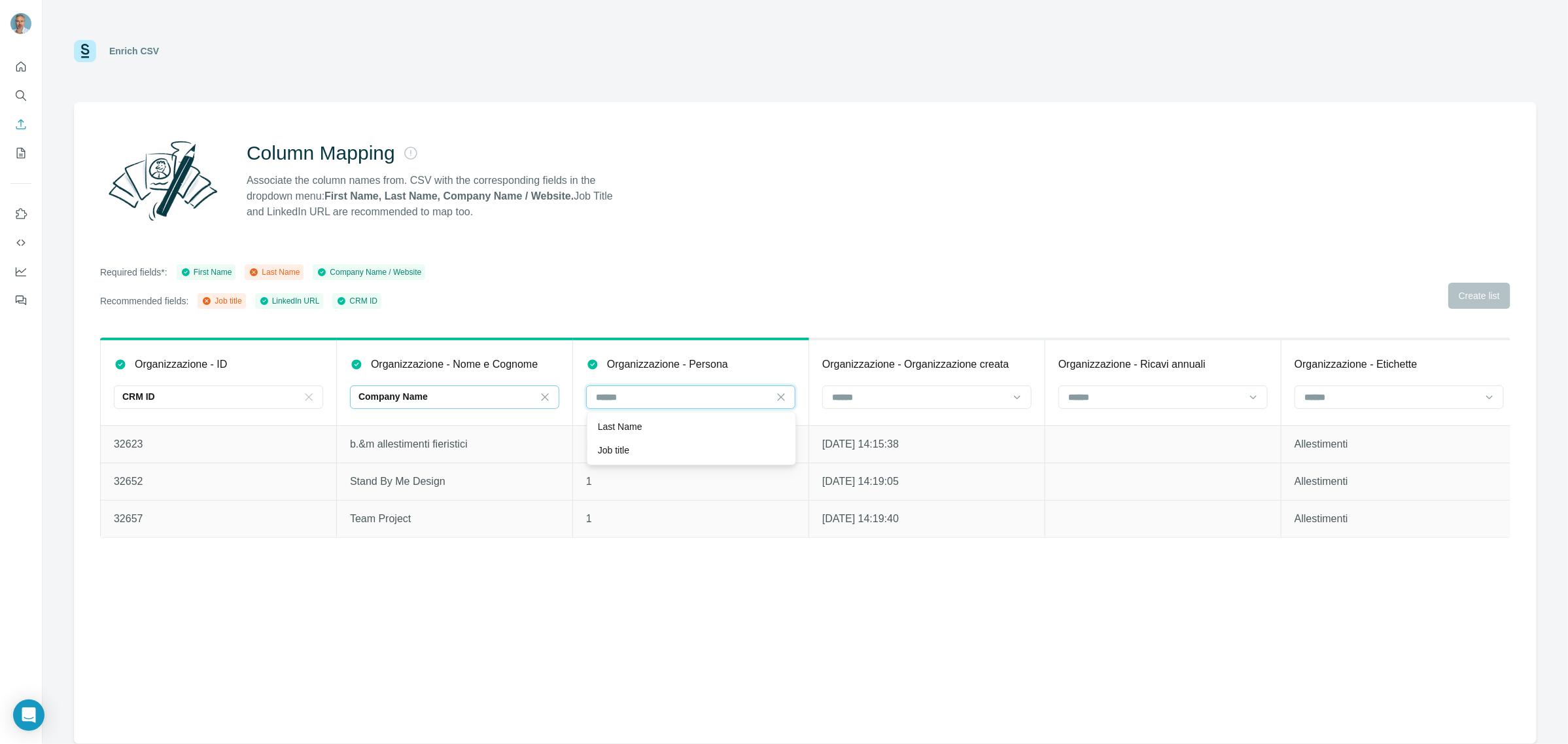
click at [649, 393] on input at bounding box center [683, 397] width 177 height 15
click at [478, 394] on div "Company Name" at bounding box center [447, 396] width 177 height 13
click at [423, 427] on div "Last Name" at bounding box center [455, 426] width 187 height 13
drag, startPoint x: 510, startPoint y: 337, endPoint x: 570, endPoint y: 342, distance: 60.2
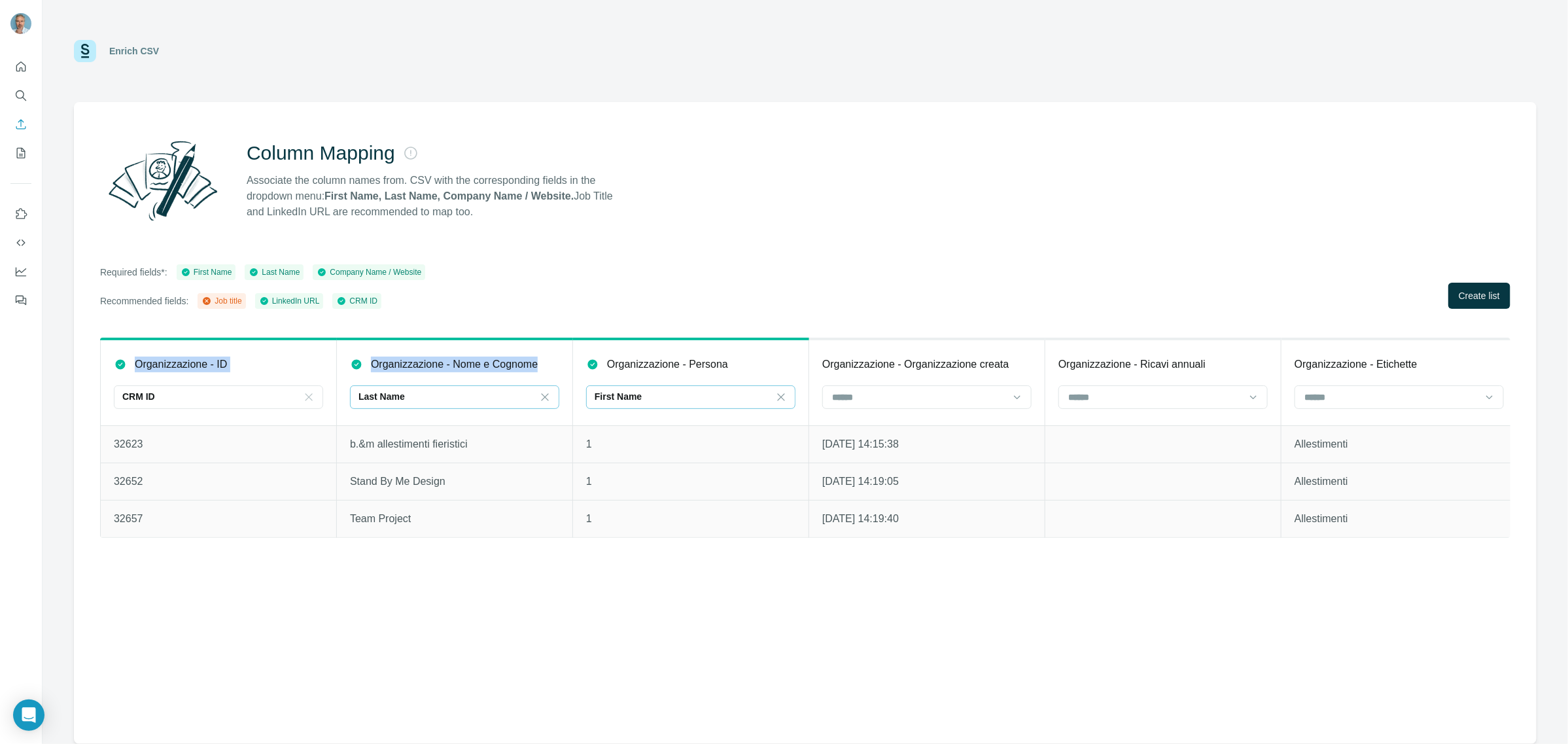
click at [512, 339] on th "Organizzazione - Nome e Cognome Last Name" at bounding box center [455, 382] width 236 height 86
click at [1470, 298] on span "Create list" at bounding box center [1479, 295] width 41 height 13
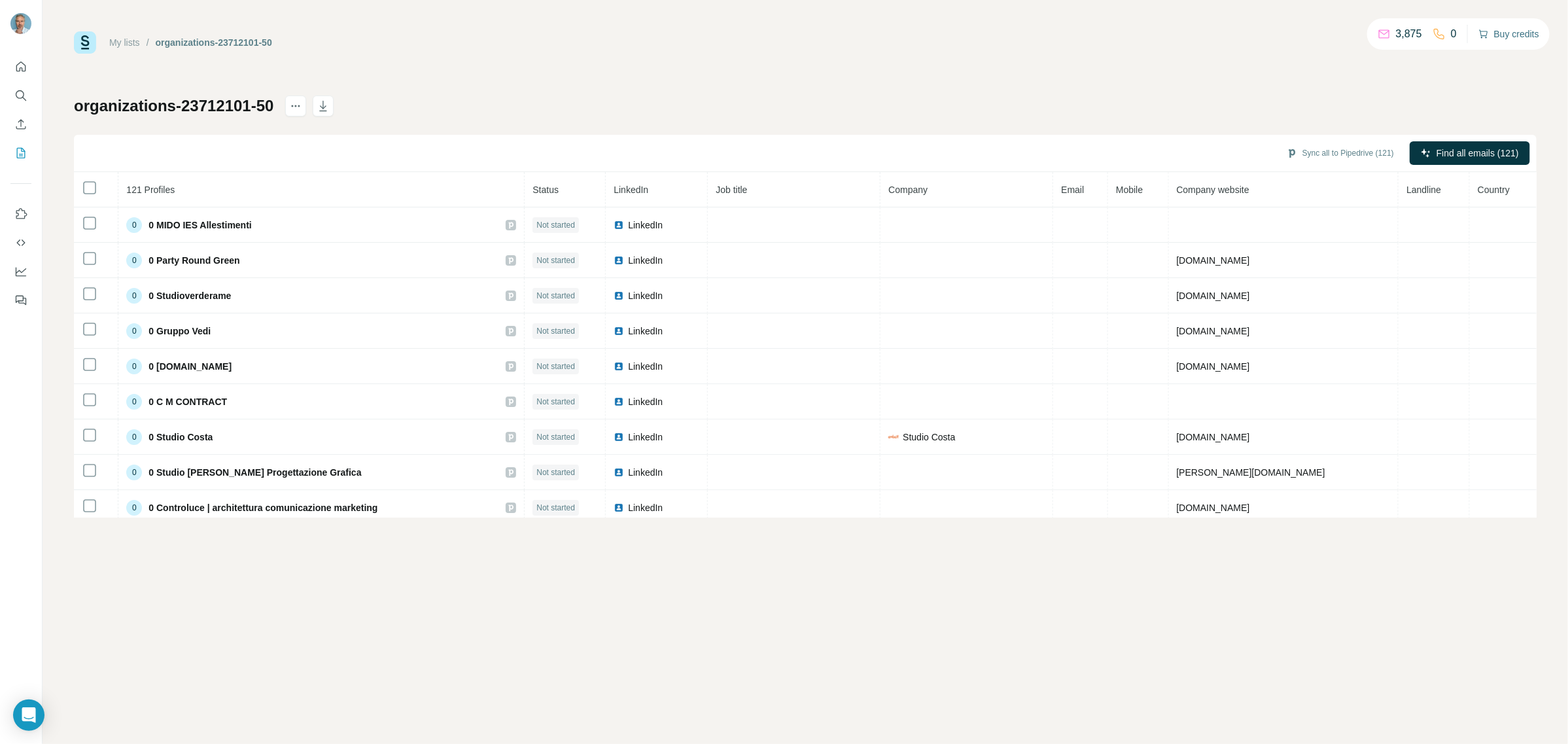
click at [1508, 30] on button "Buy credits" at bounding box center [1508, 34] width 61 height 18
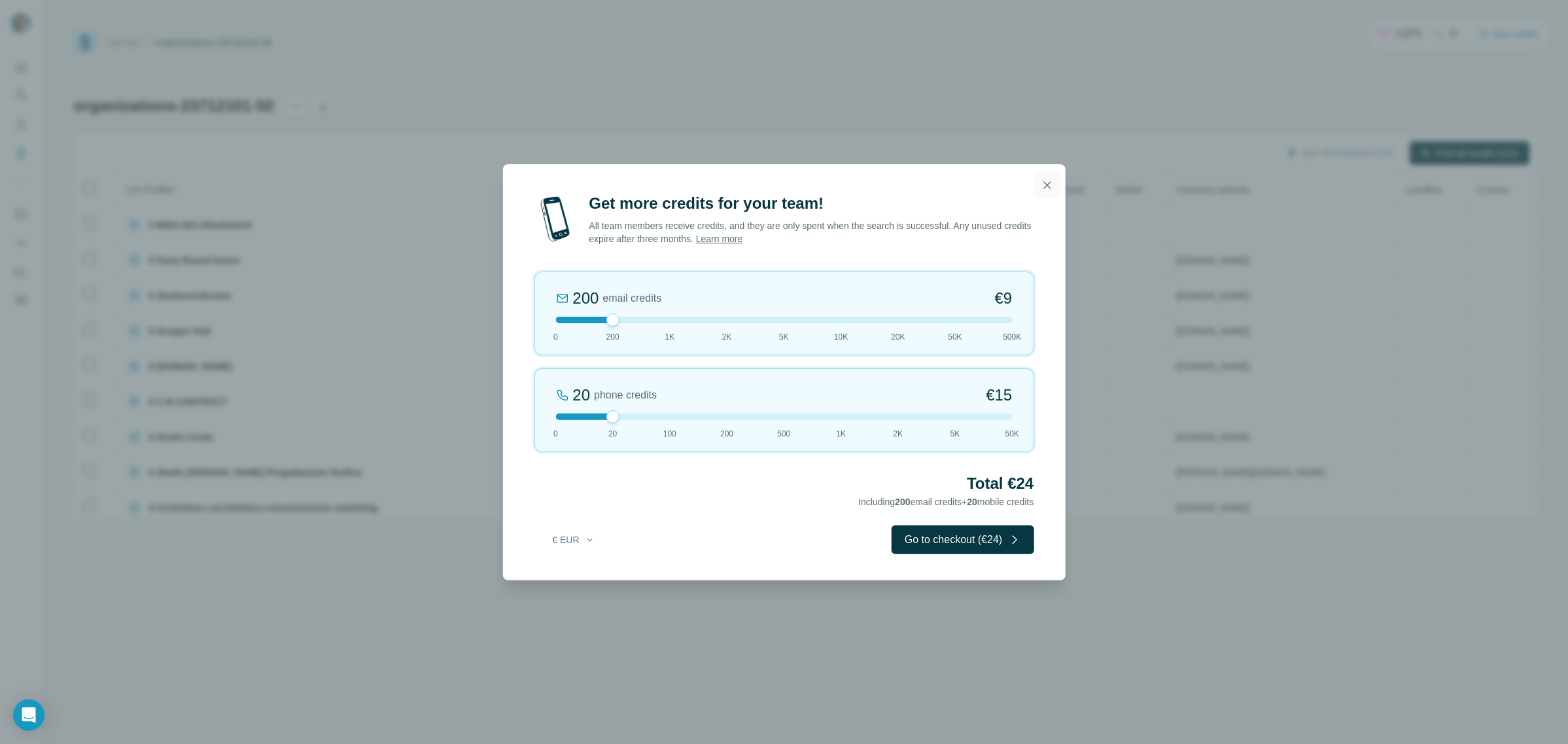
click at [1047, 178] on icon "button" at bounding box center [1047, 185] width 13 height 13
